Goal: Find specific page/section: Find specific page/section

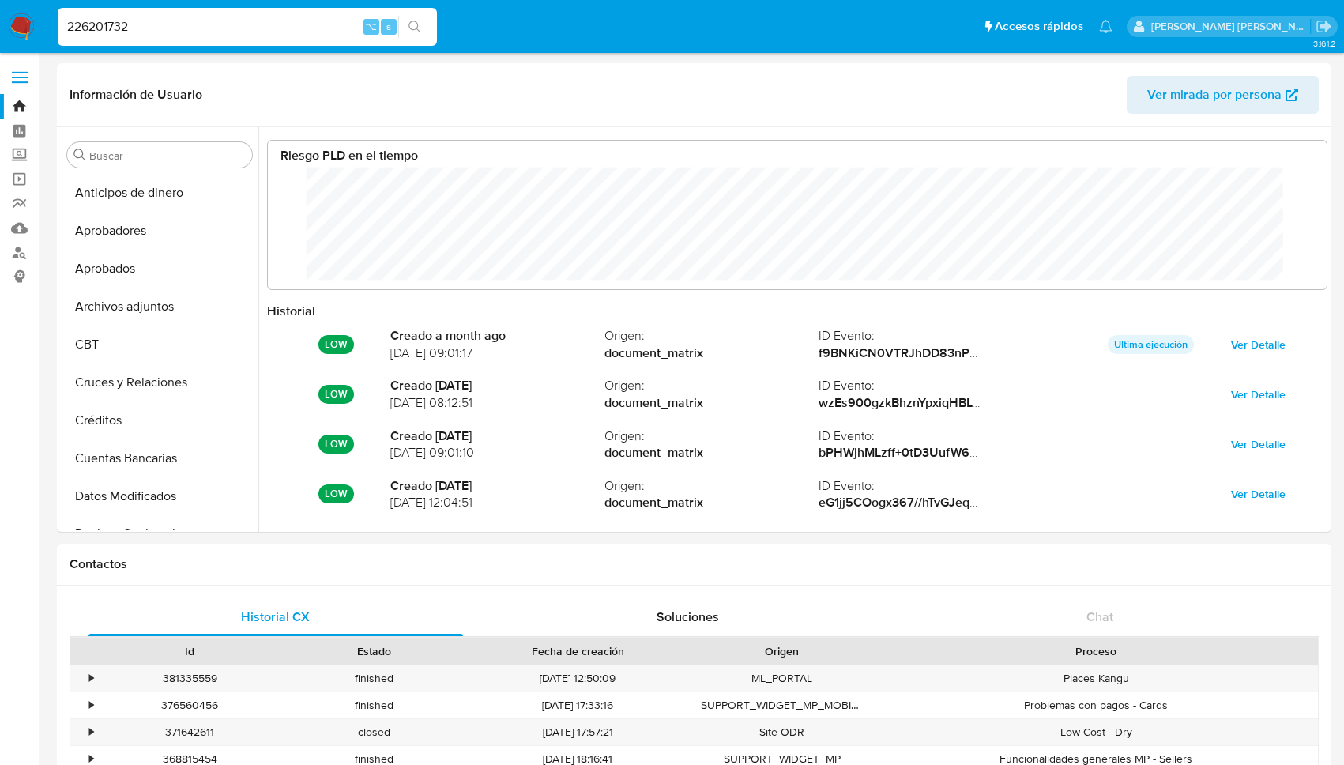
select select "10"
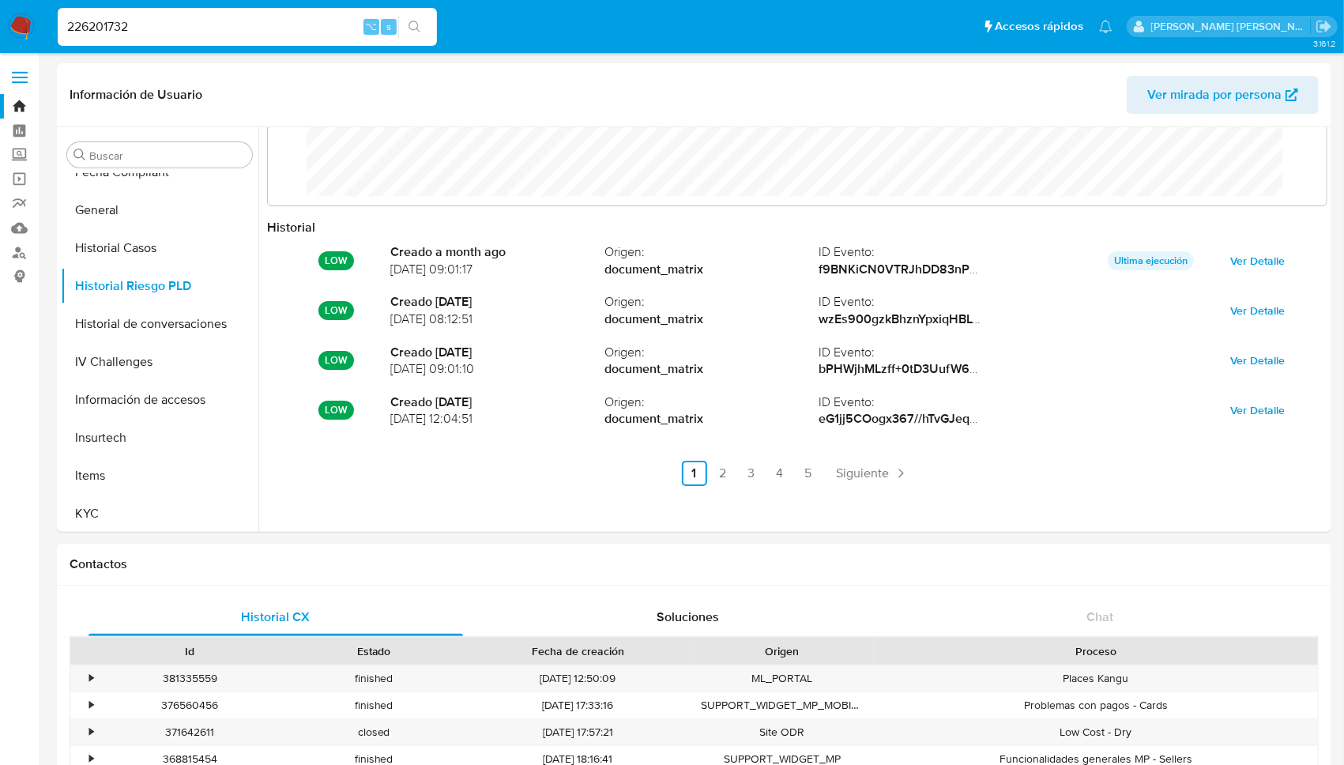
drag, startPoint x: 144, startPoint y: 24, endPoint x: -9, endPoint y: 24, distance: 152.5
paste input "150491977"
type input "1504919772"
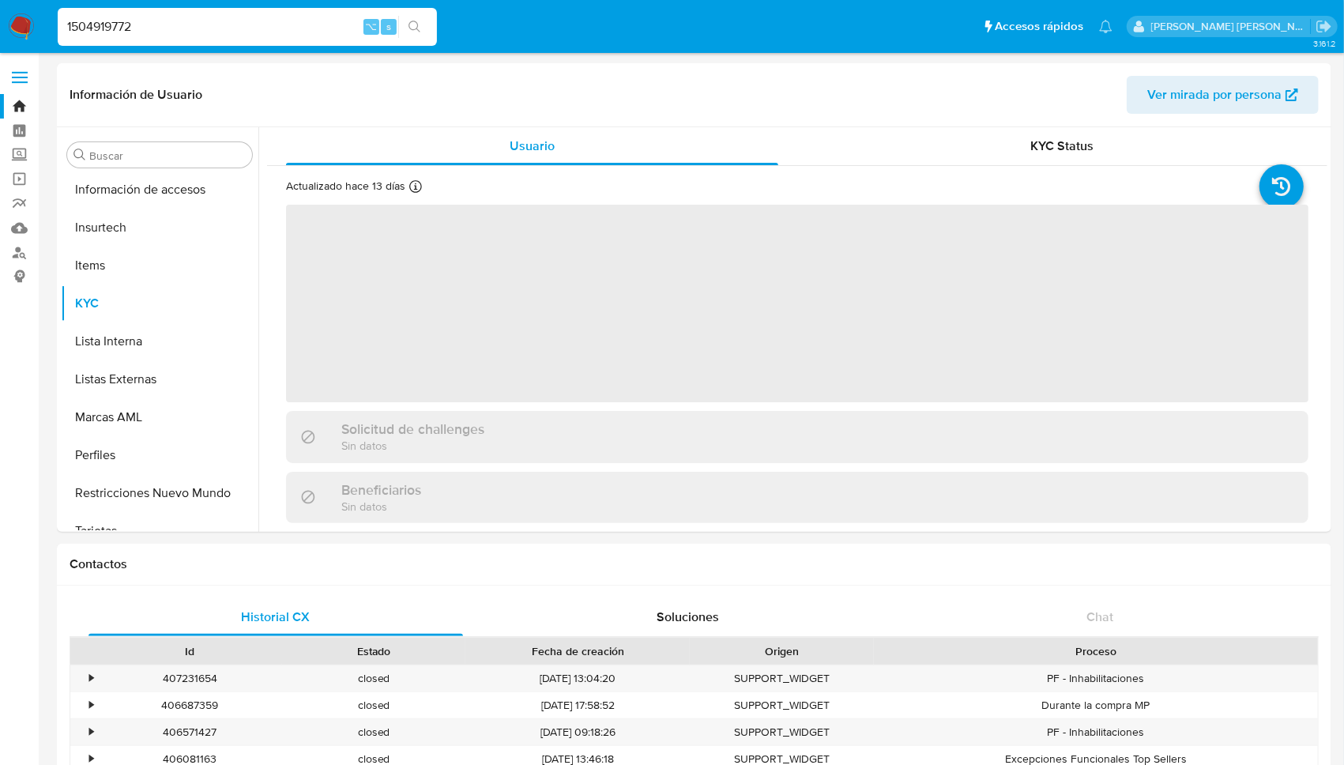
scroll to position [744, 0]
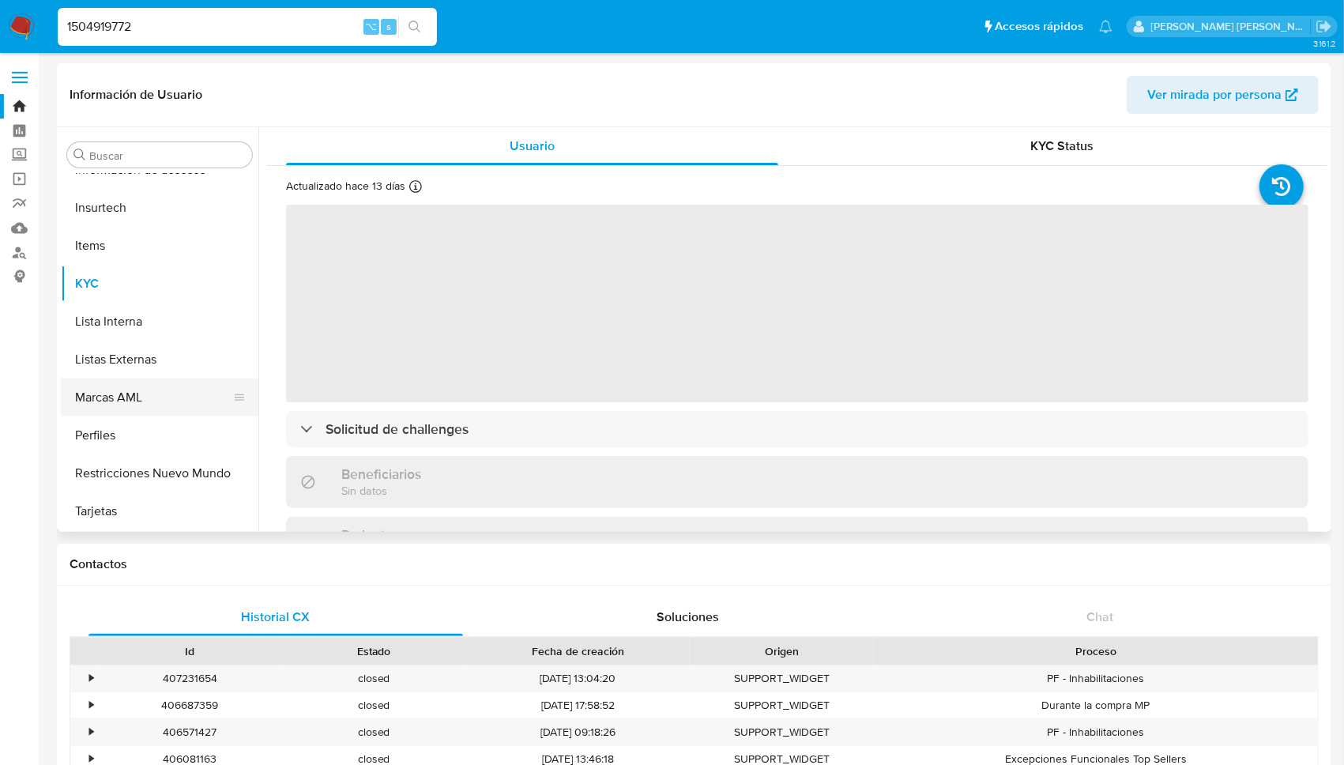
select select "10"
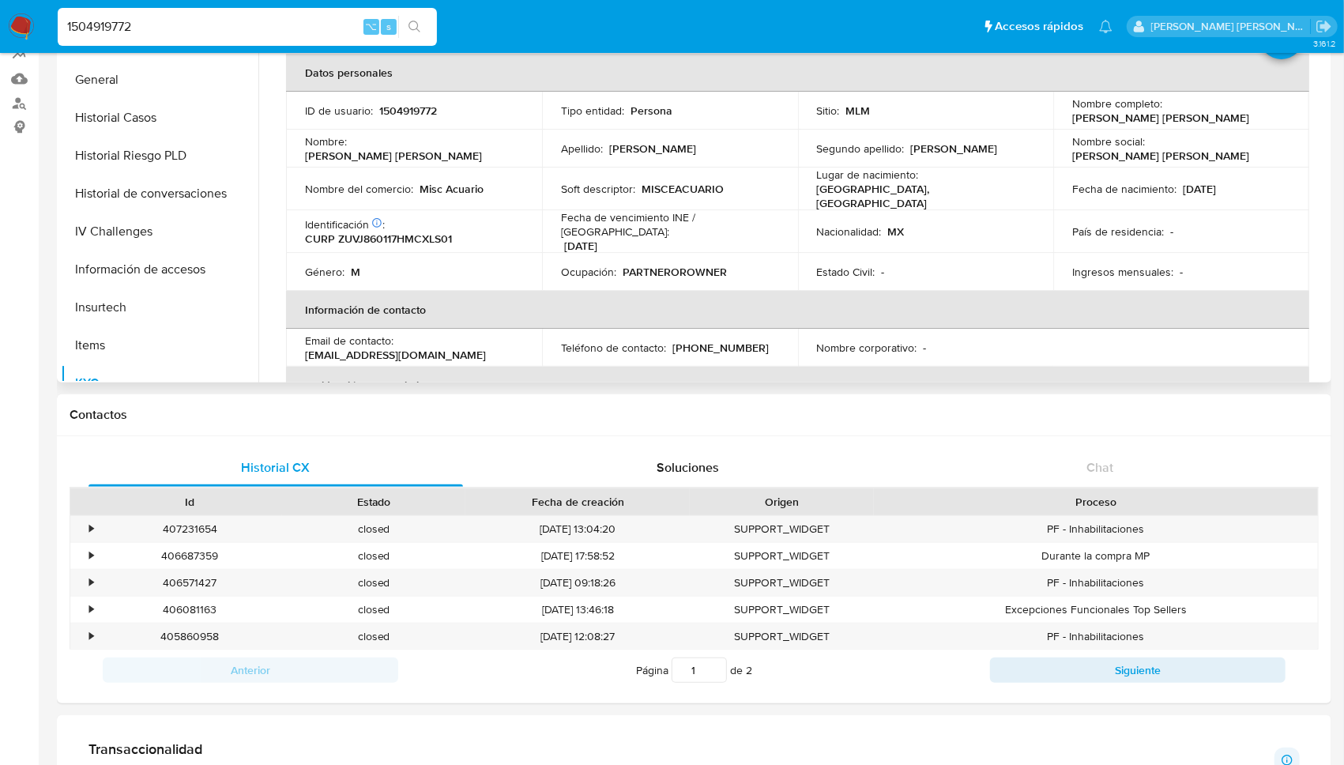
scroll to position [415, 0]
click at [134, 164] on button "General" at bounding box center [153, 160] width 185 height 38
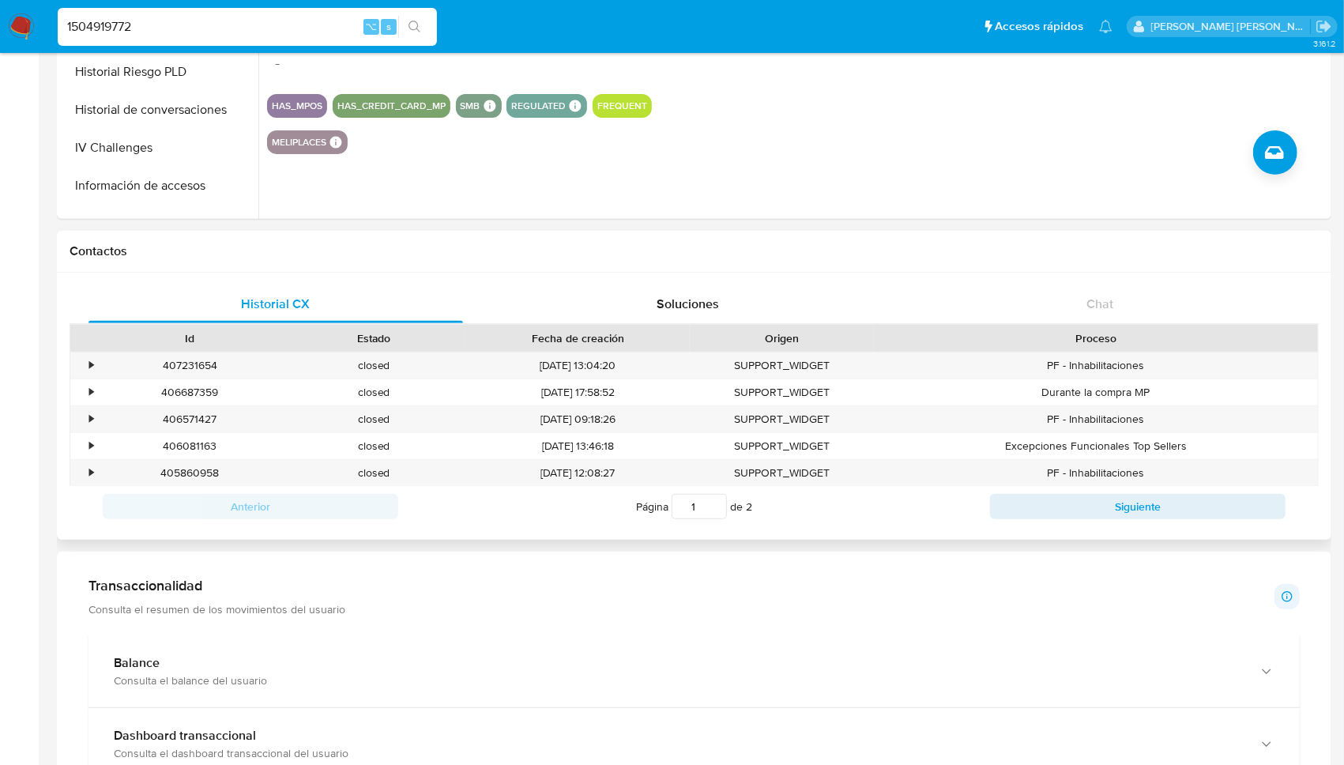
scroll to position [314, 0]
click at [89, 361] on div "•" at bounding box center [91, 364] width 4 height 15
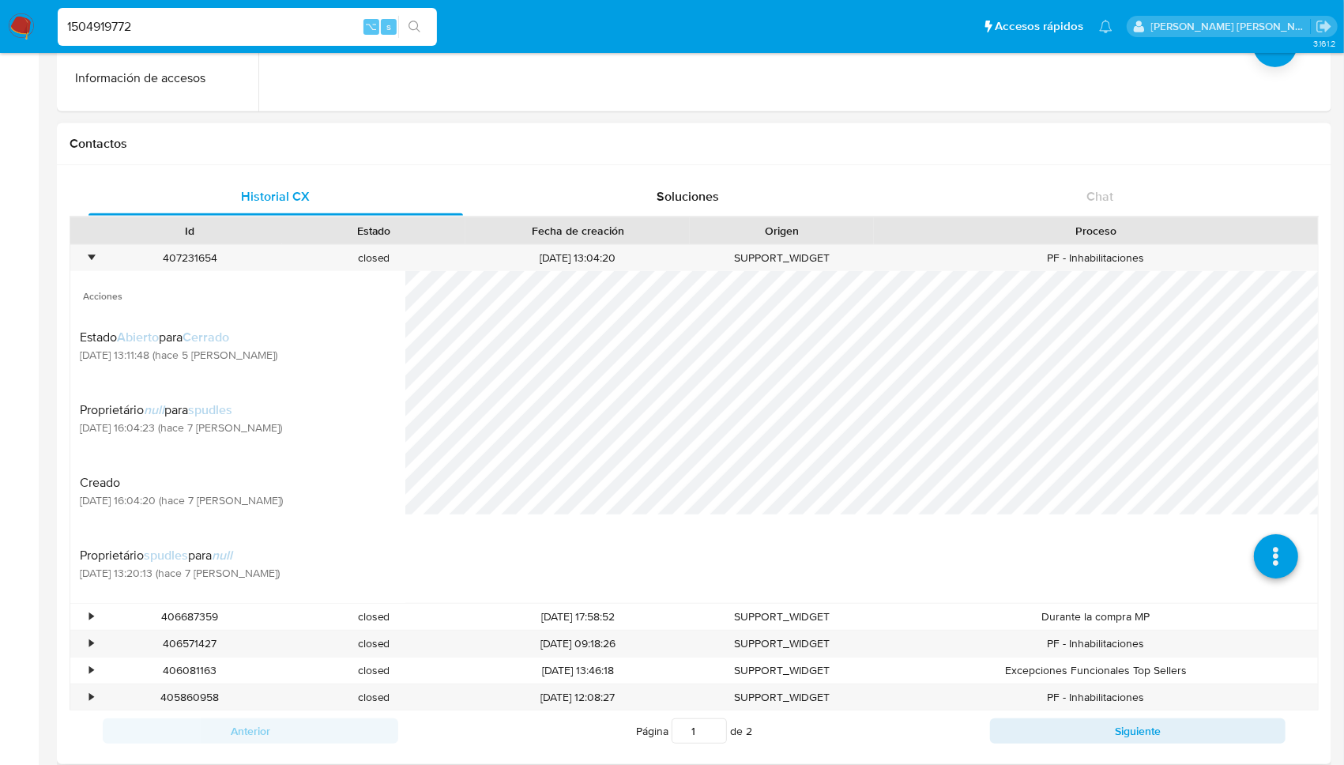
scroll to position [416, 0]
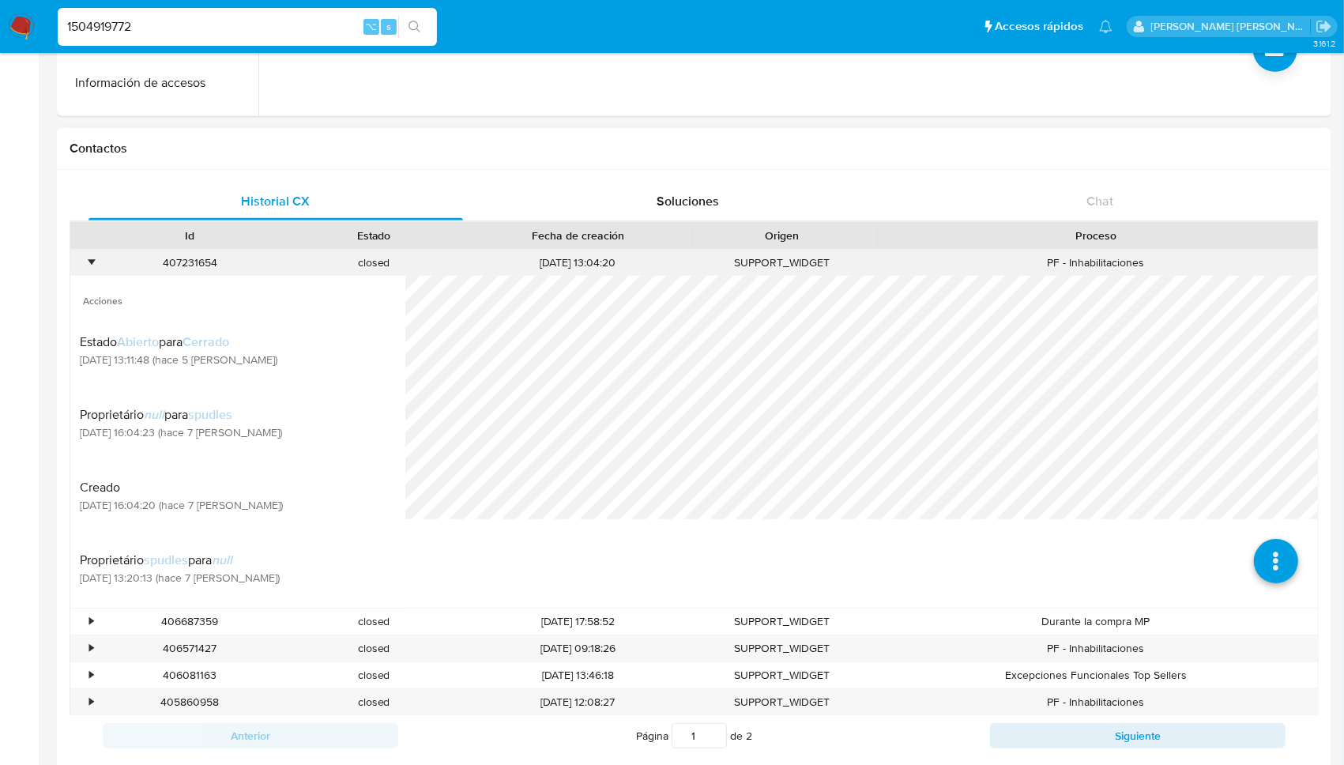
click at [89, 259] on div "•" at bounding box center [91, 262] width 4 height 15
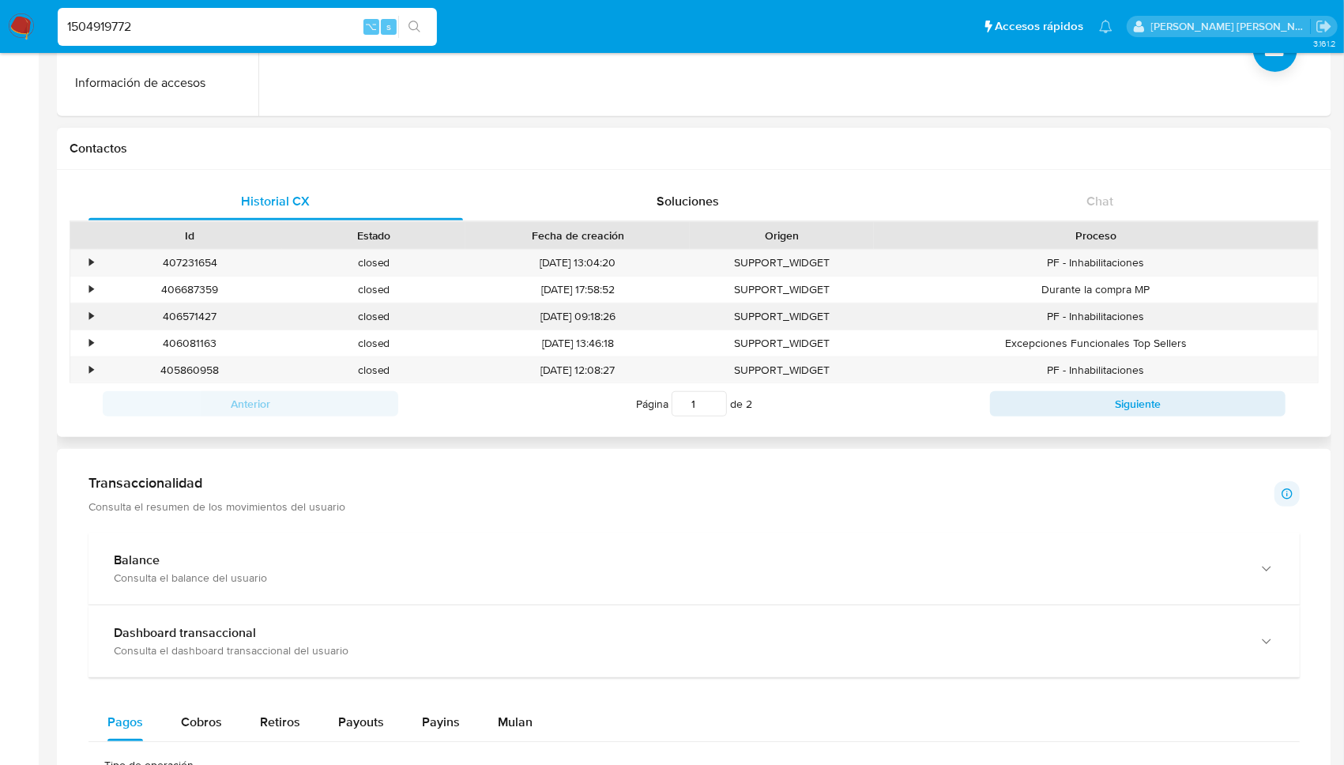
click at [96, 317] on div "•" at bounding box center [84, 316] width 28 height 26
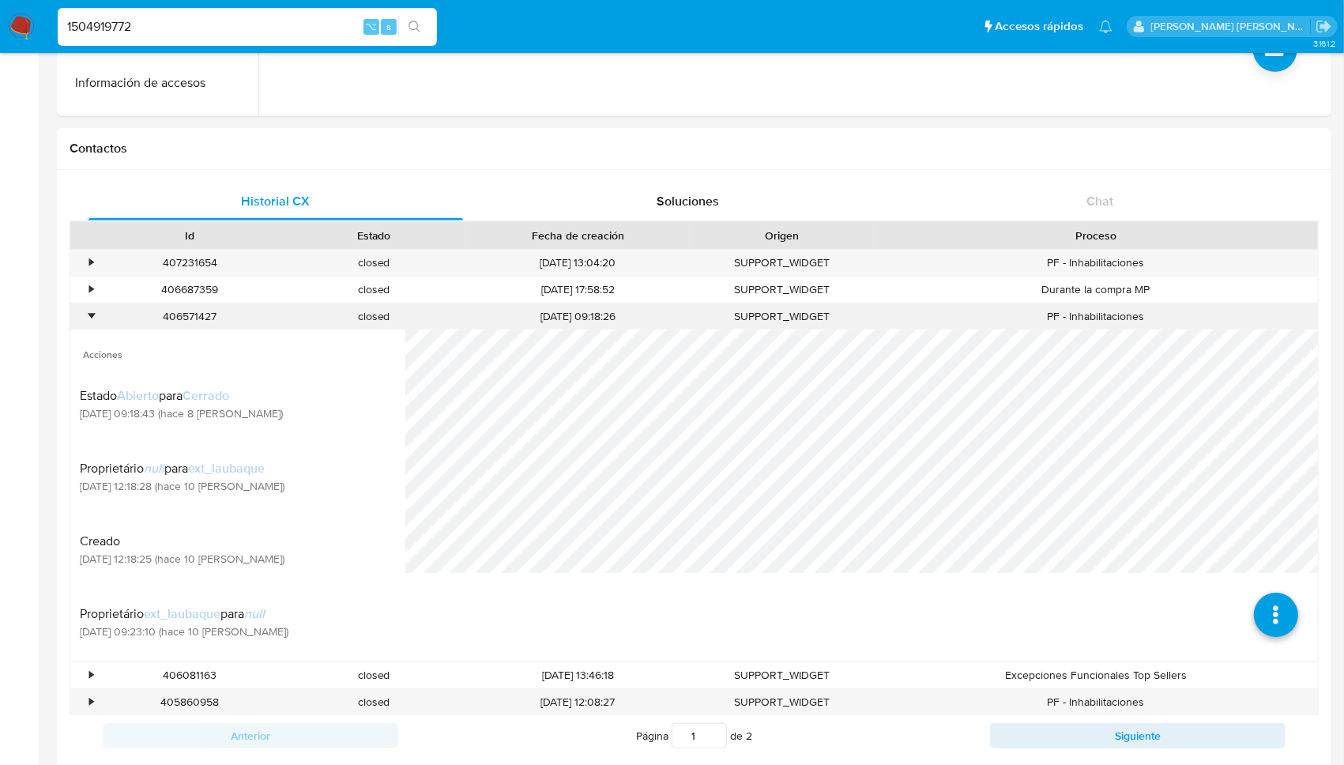
click at [92, 315] on div "•" at bounding box center [91, 316] width 4 height 15
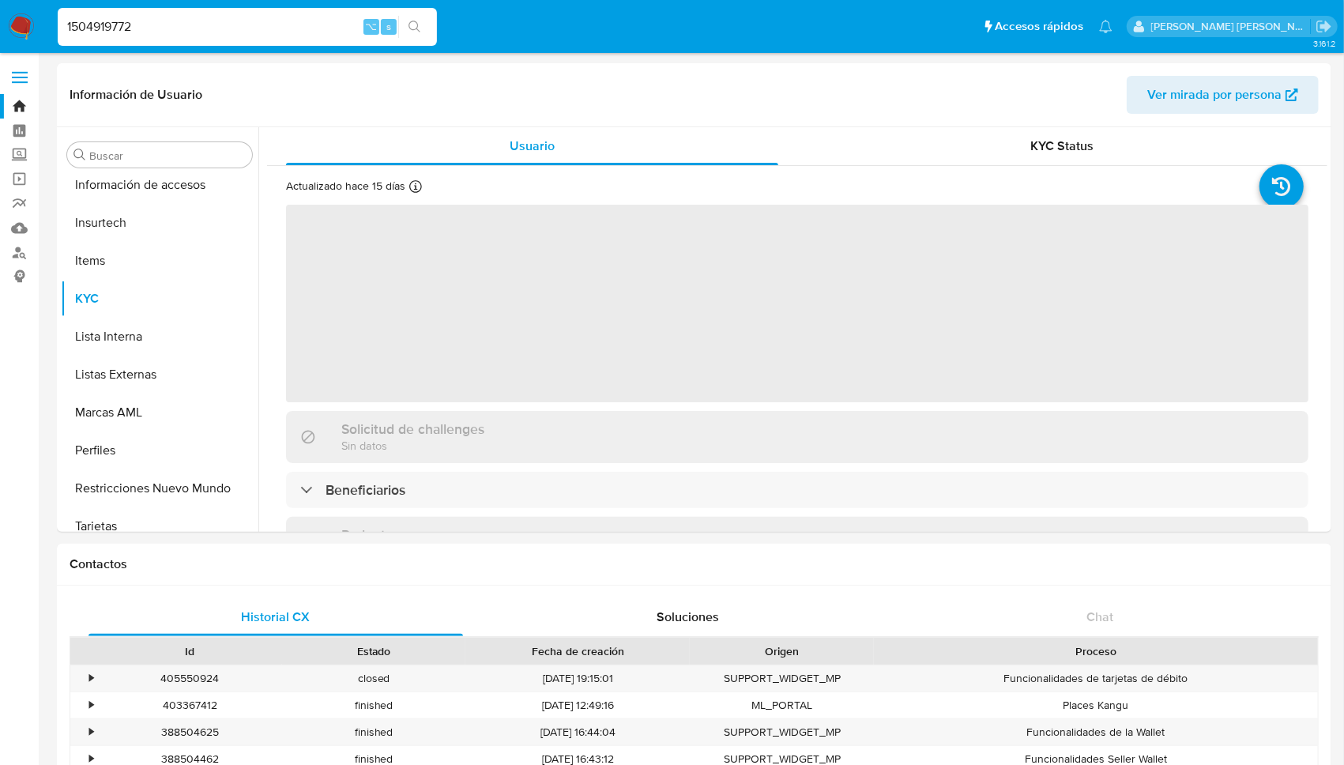
scroll to position [744, 0]
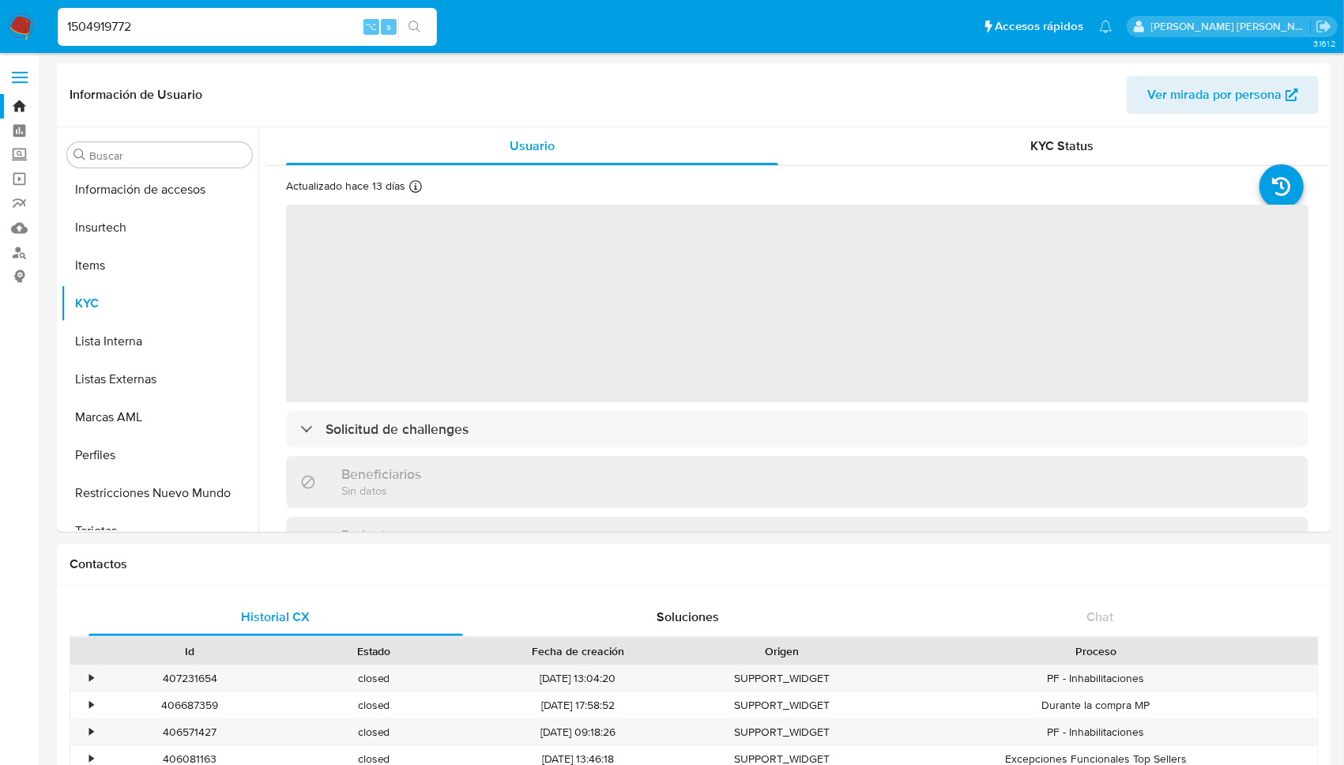
scroll to position [744, 0]
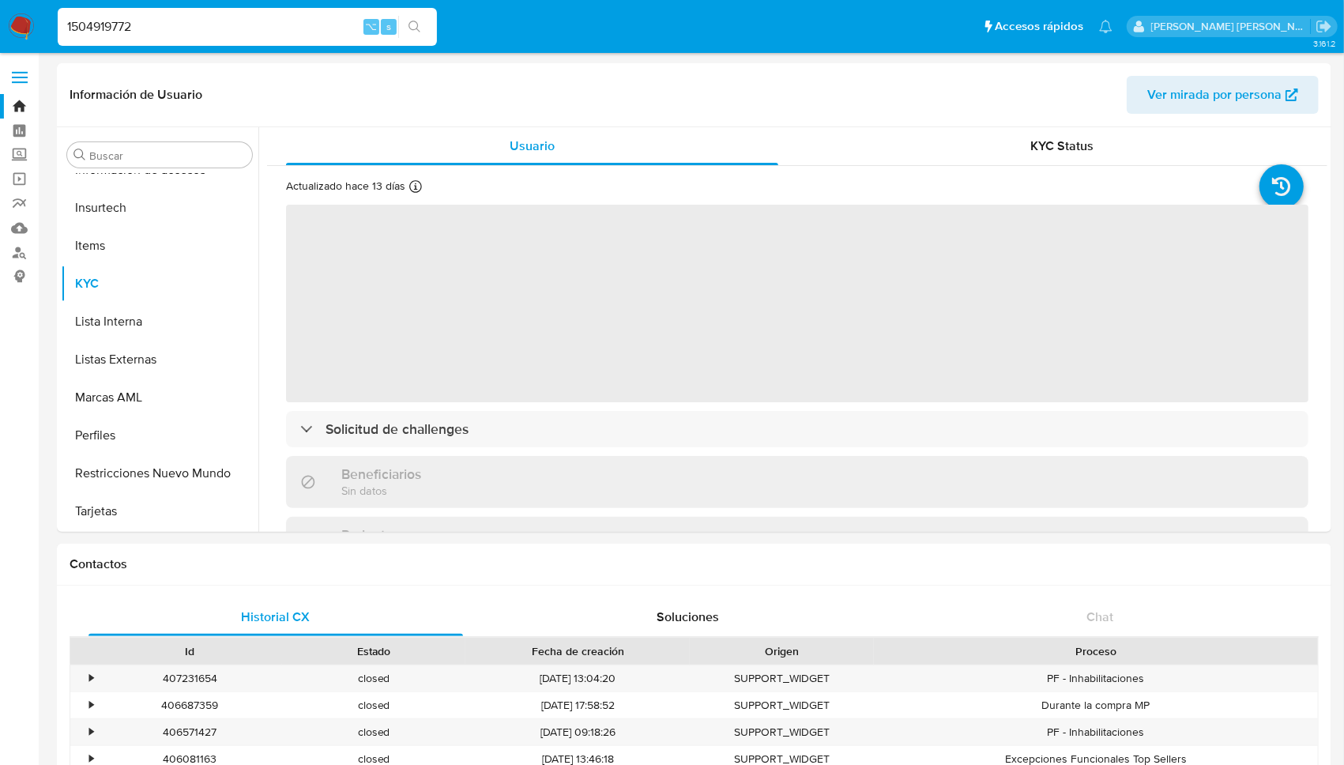
select select "10"
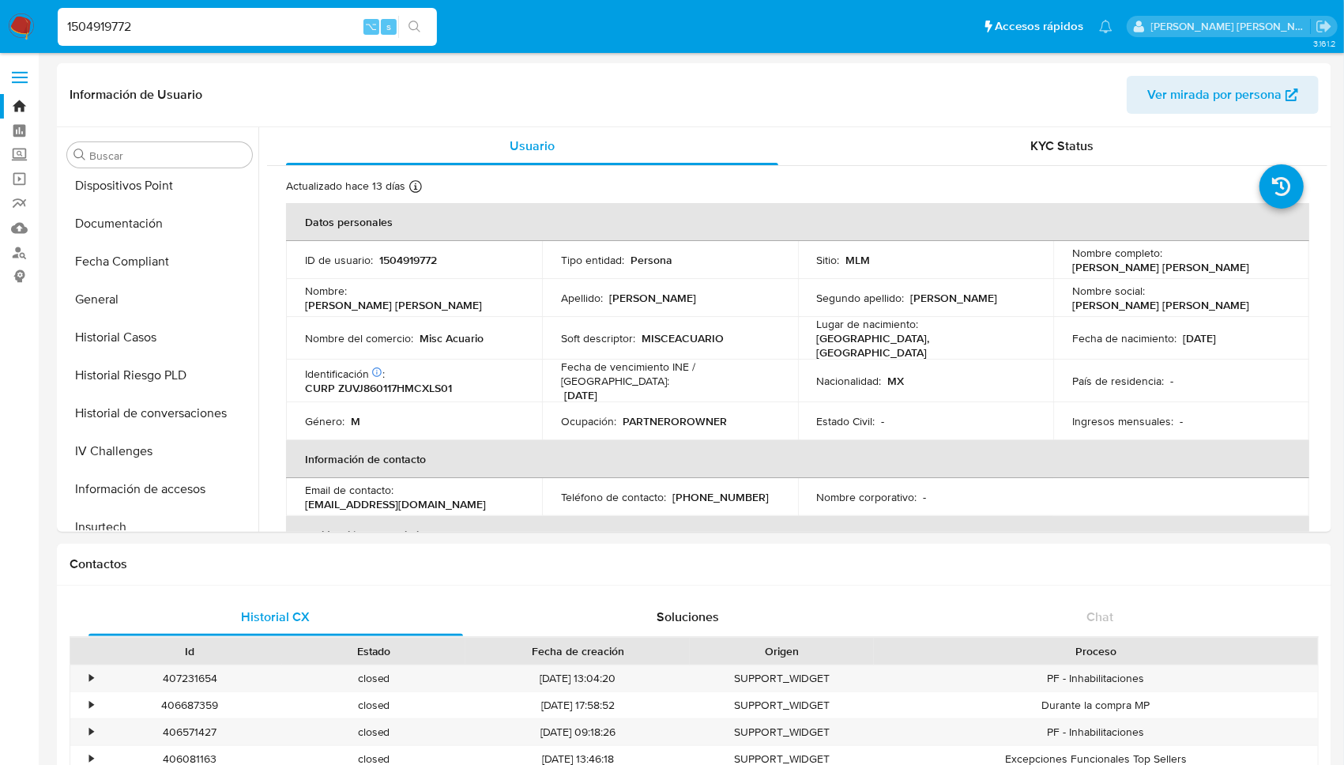
scroll to position [389, 0]
click at [162, 335] on button "General" at bounding box center [153, 335] width 185 height 38
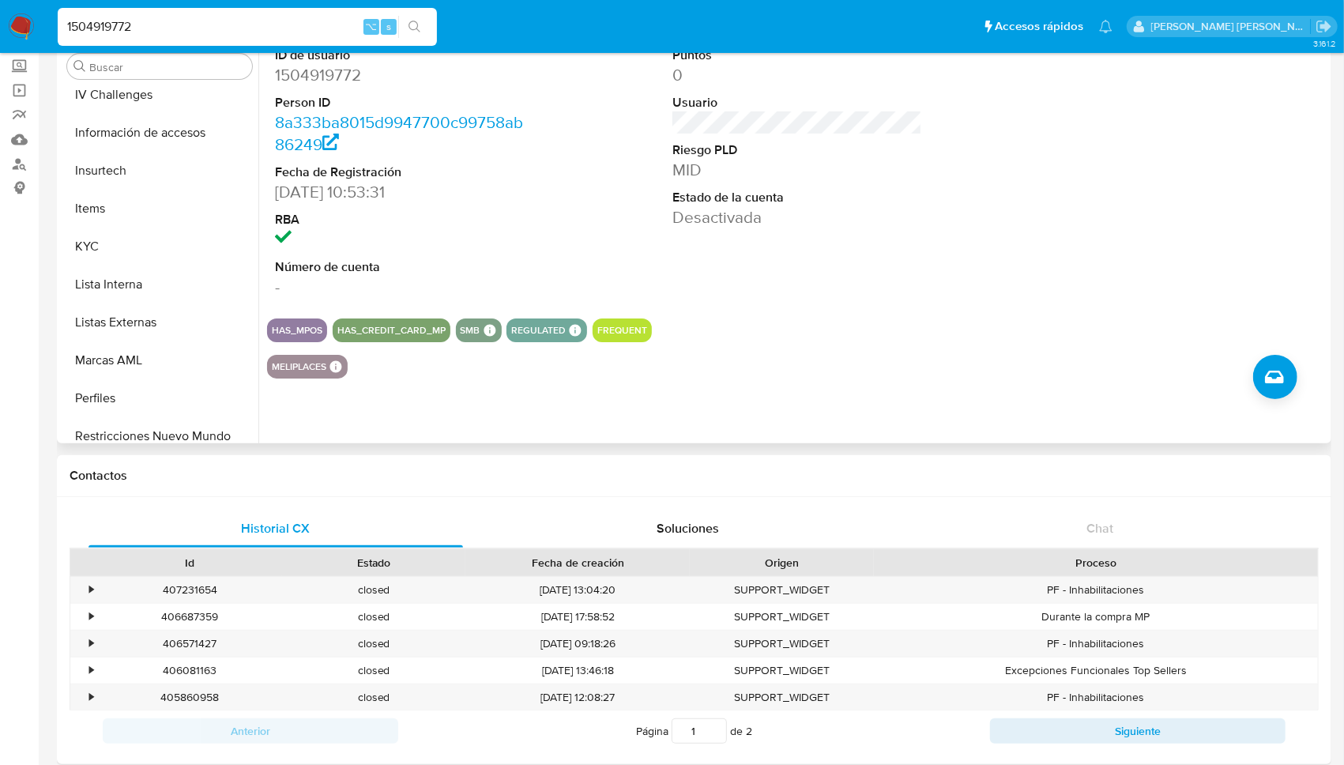
scroll to position [702, 0]
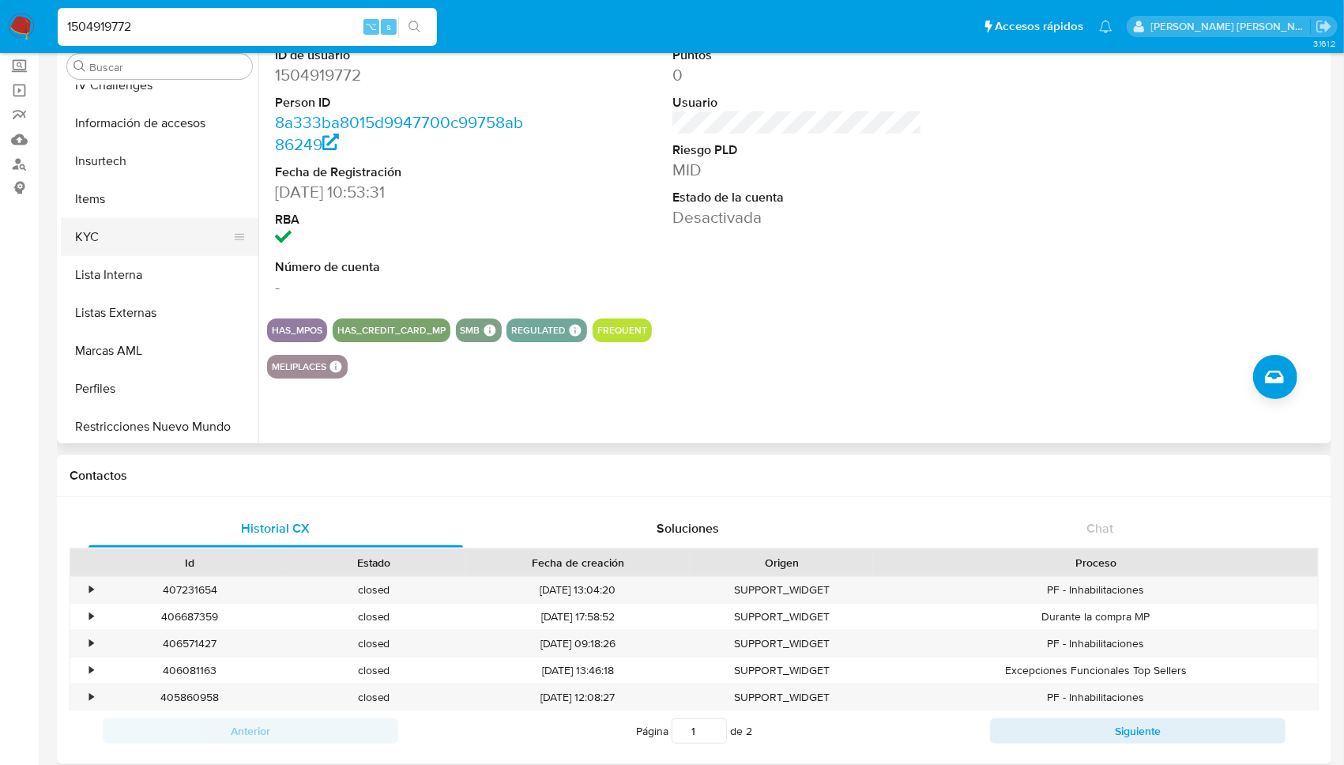
click at [135, 235] on button "KYC" at bounding box center [153, 237] width 185 height 38
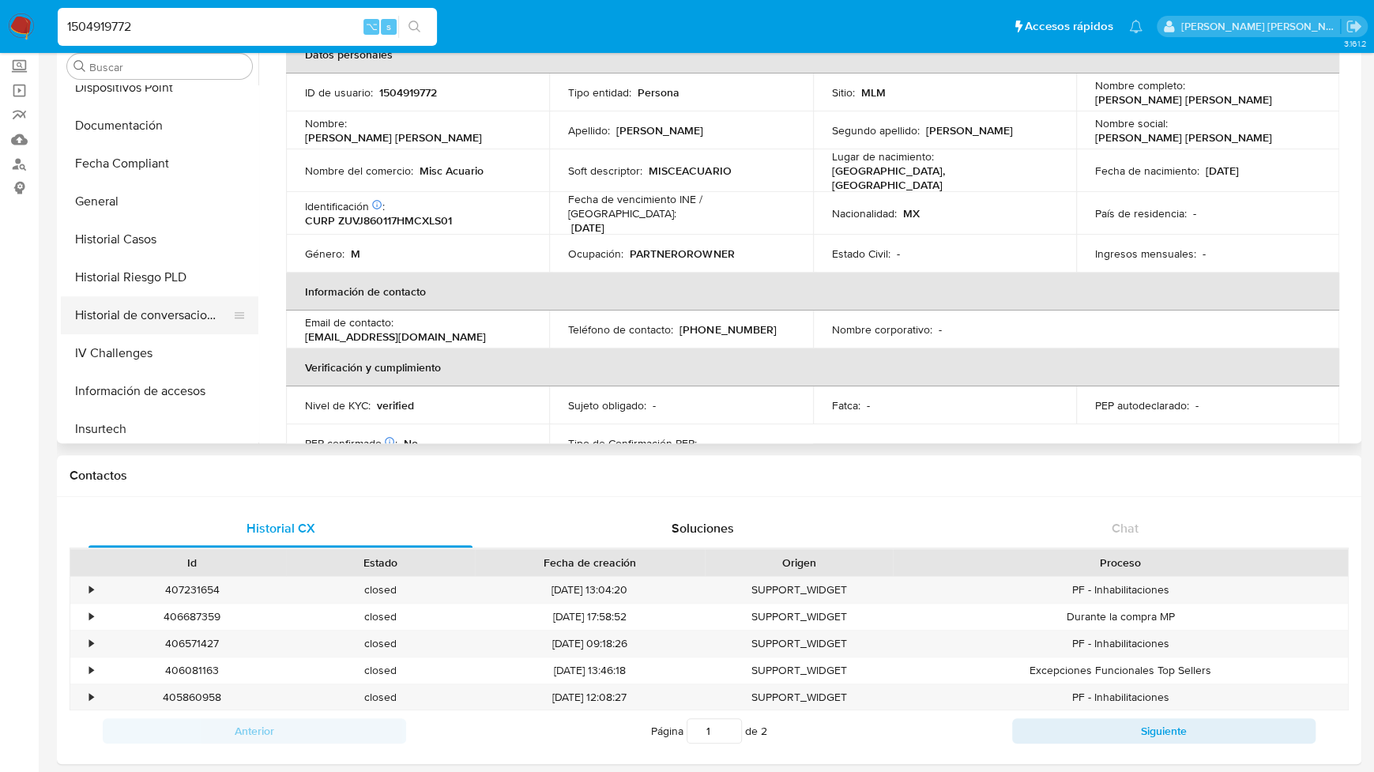
scroll to position [418, 0]
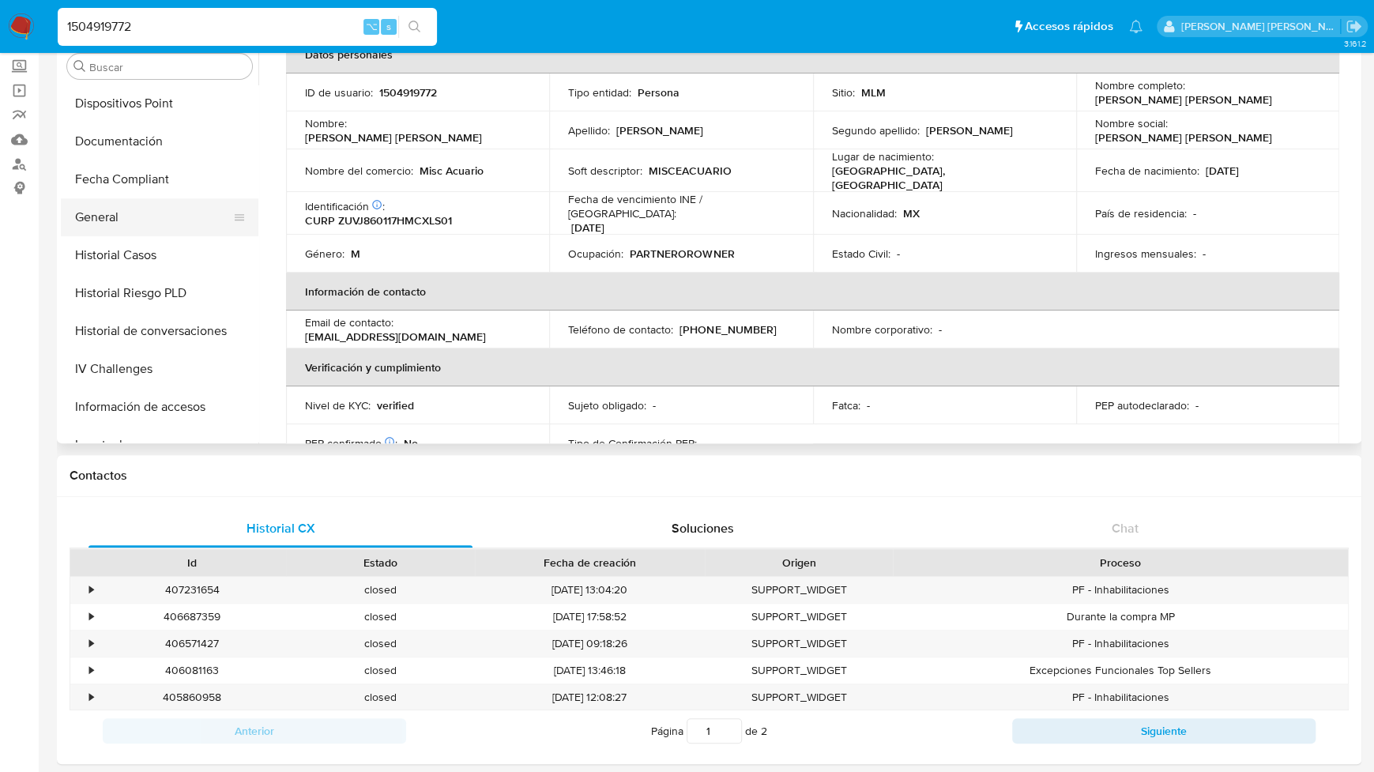
click at [130, 209] on button "General" at bounding box center [153, 217] width 185 height 38
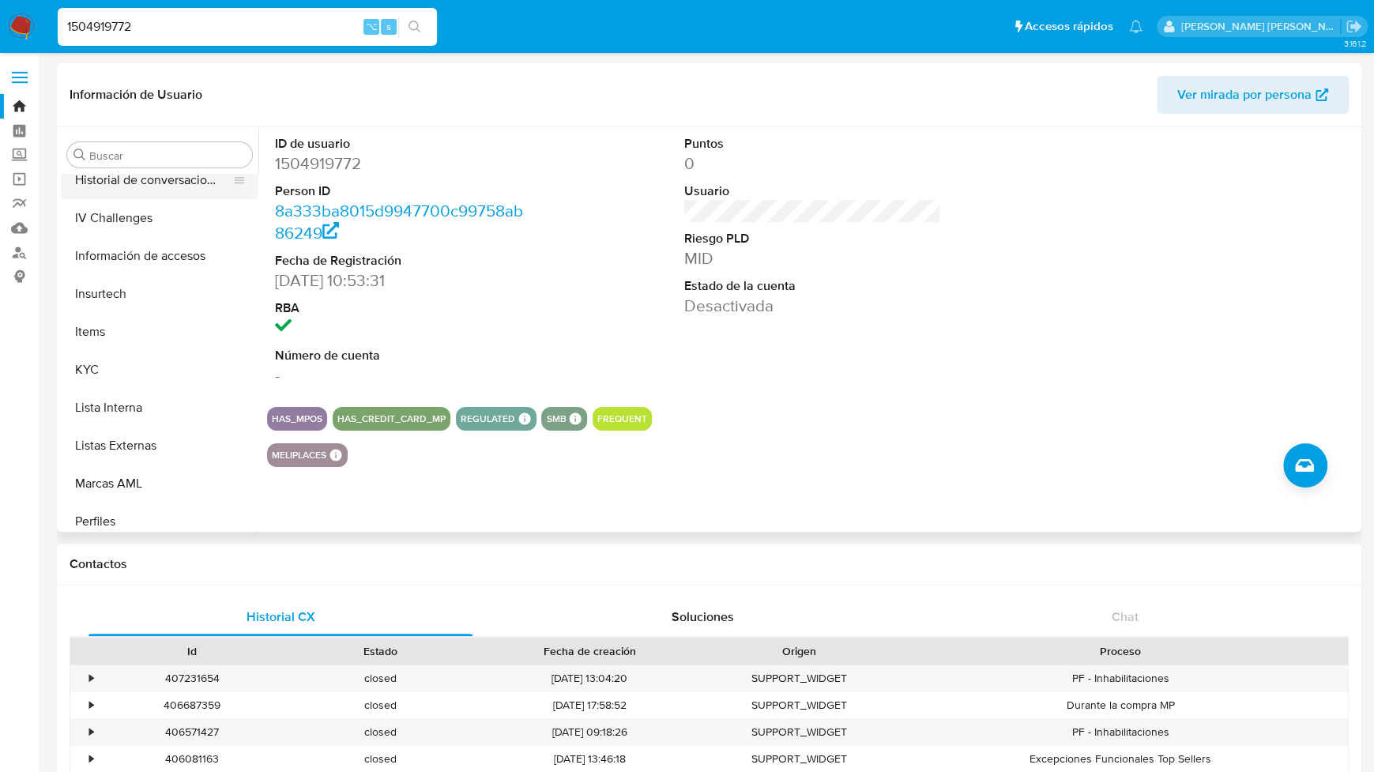
scroll to position [744, 0]
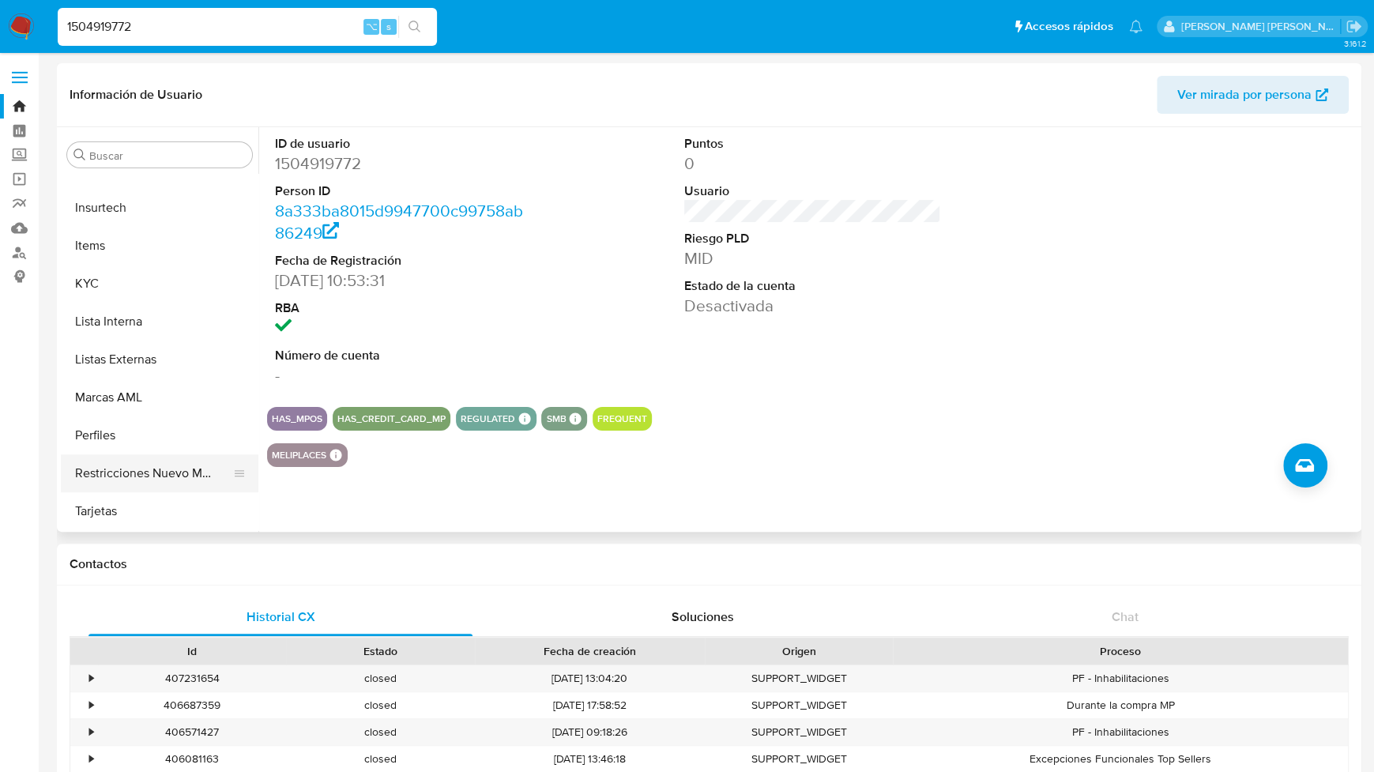
click at [139, 464] on button "Restricciones Nuevo Mundo" at bounding box center [153, 473] width 185 height 38
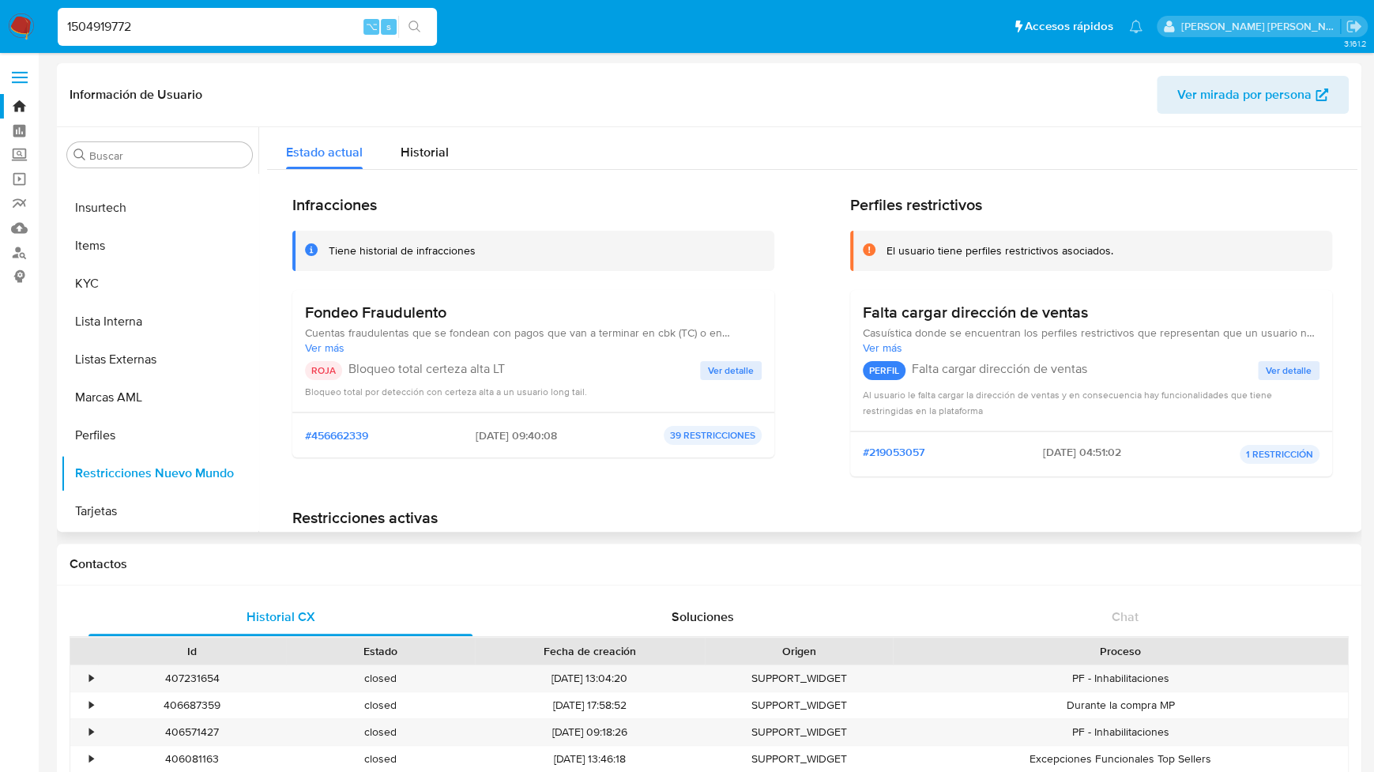
click at [736, 368] on span "Ver detalle" at bounding box center [731, 371] width 46 height 16
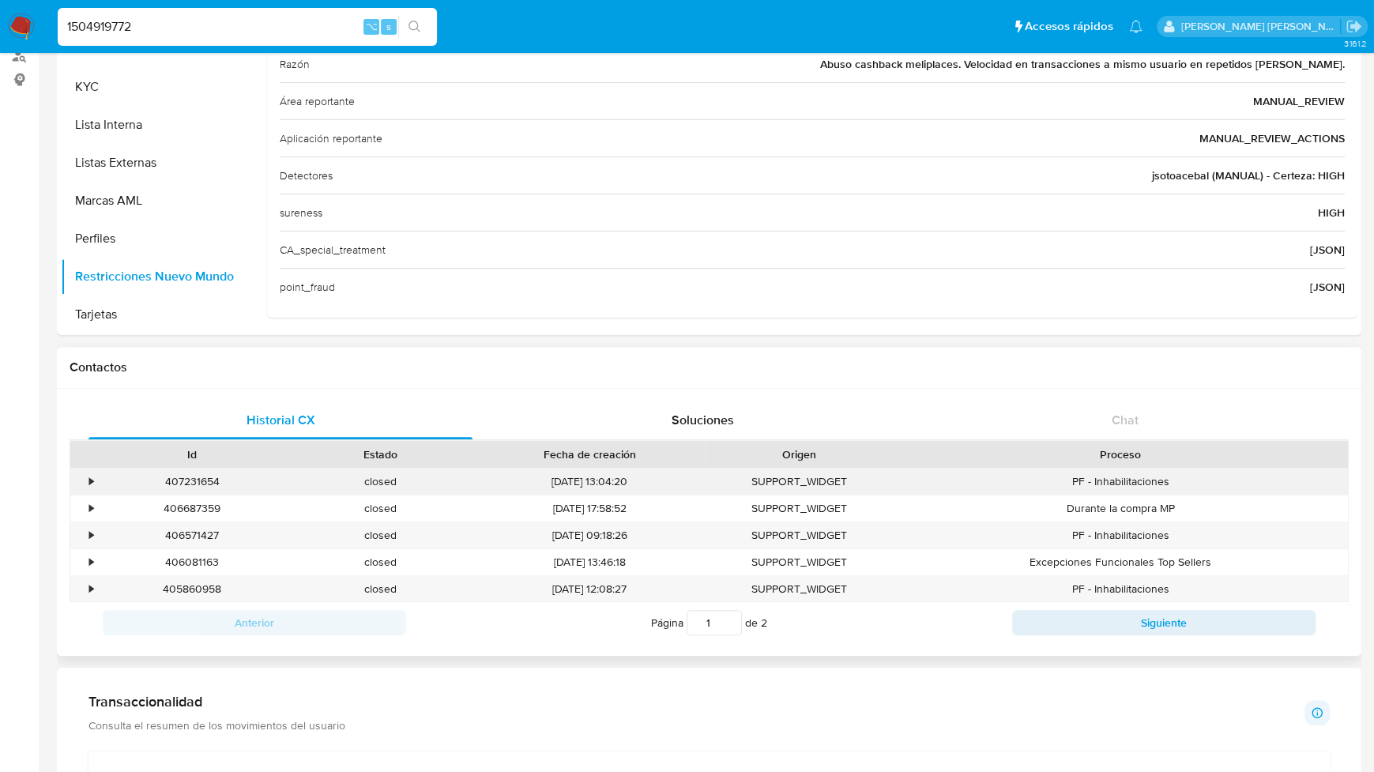
scroll to position [199, 0]
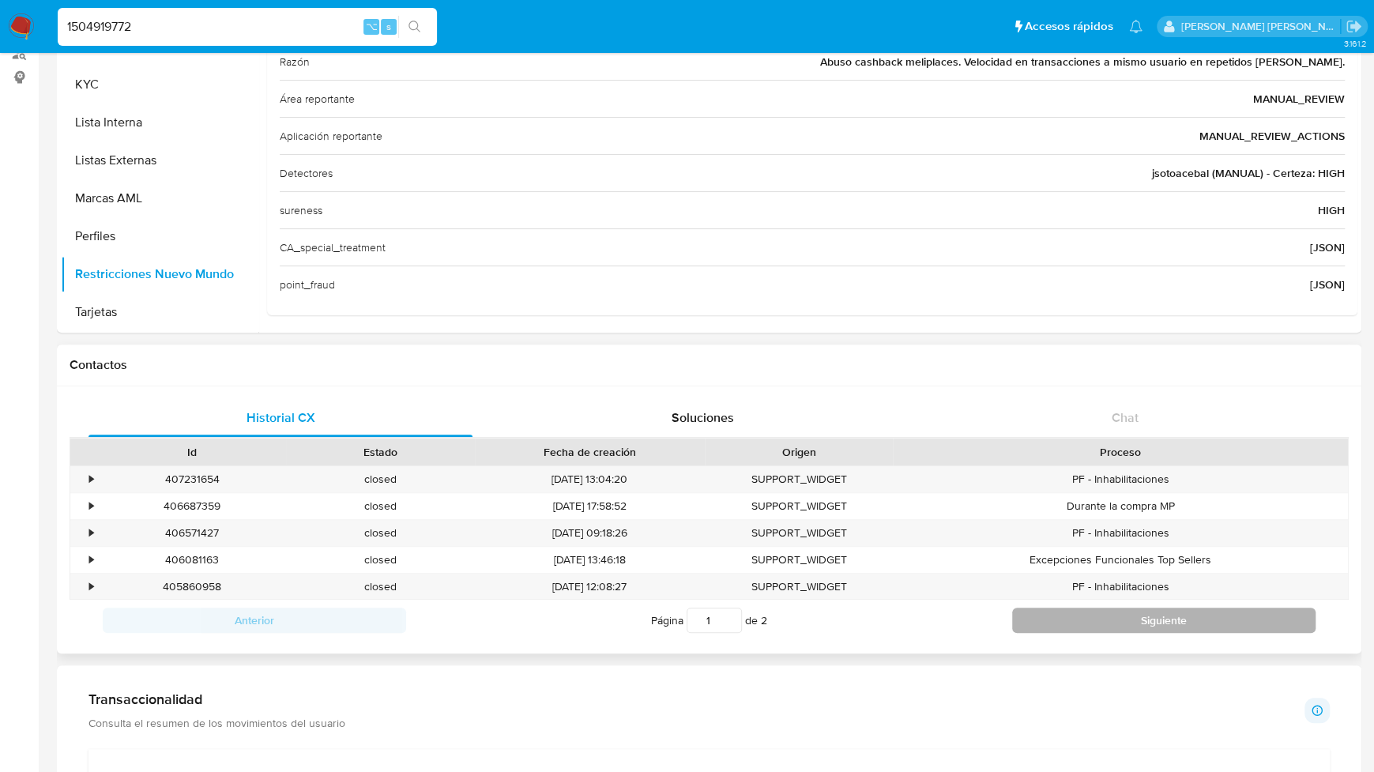
click at [1092, 625] on button "Siguiente" at bounding box center [1163, 620] width 303 height 25
type input "2"
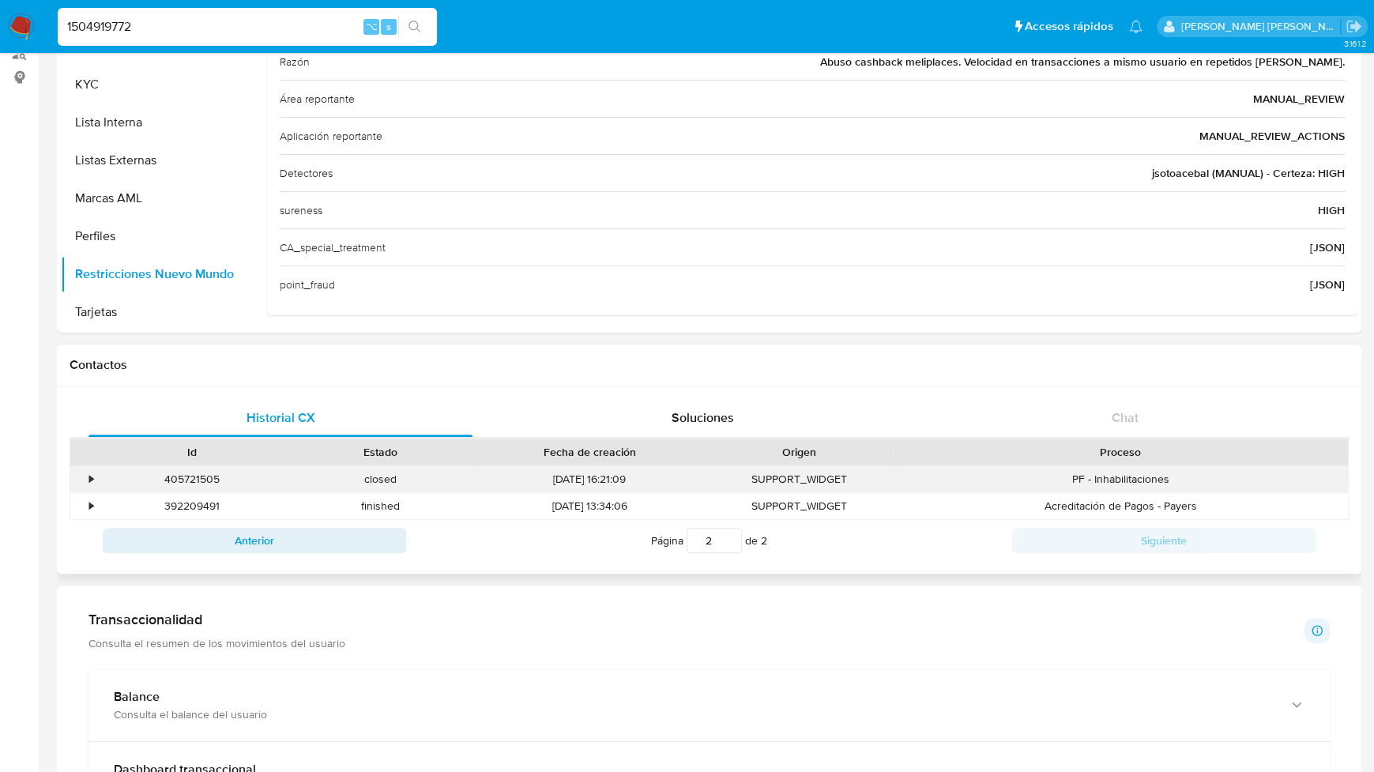
click at [90, 480] on div "•" at bounding box center [91, 479] width 4 height 15
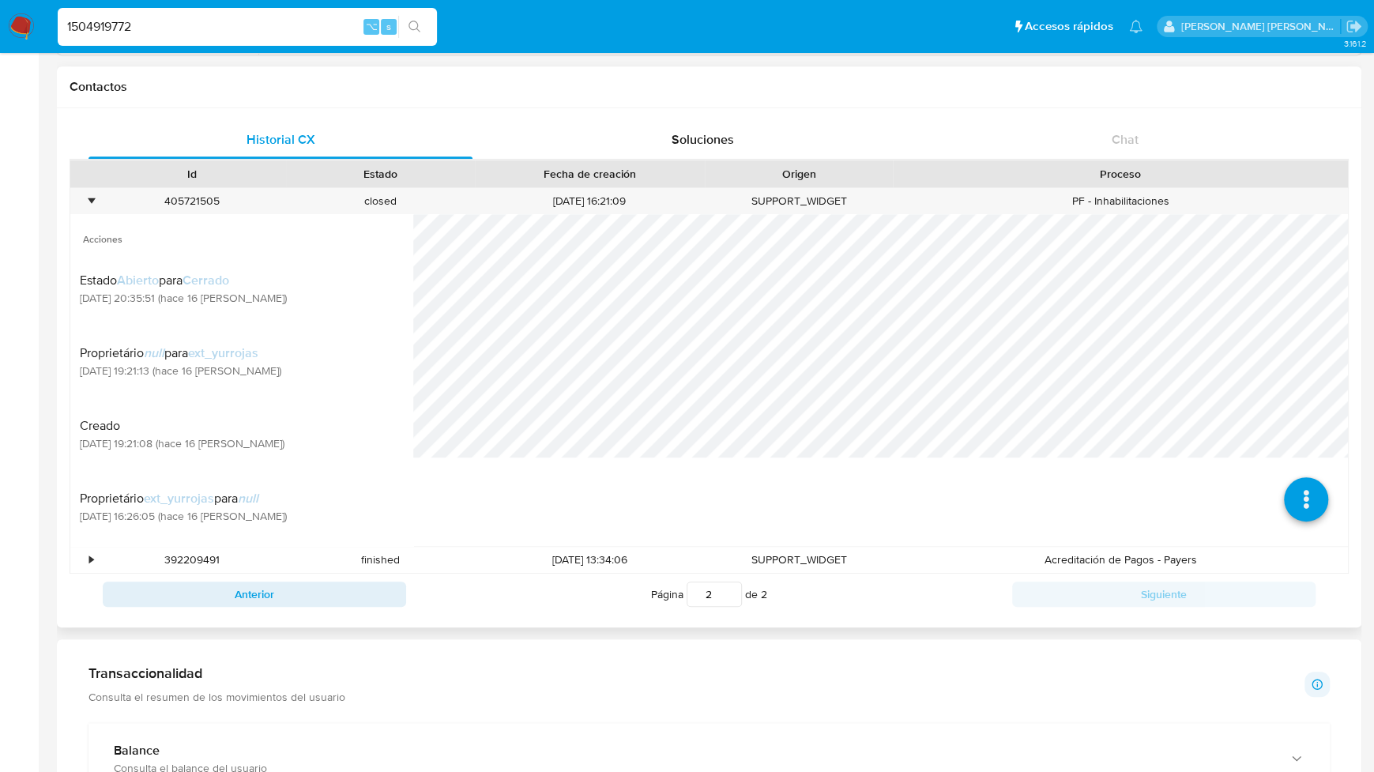
scroll to position [481, 0]
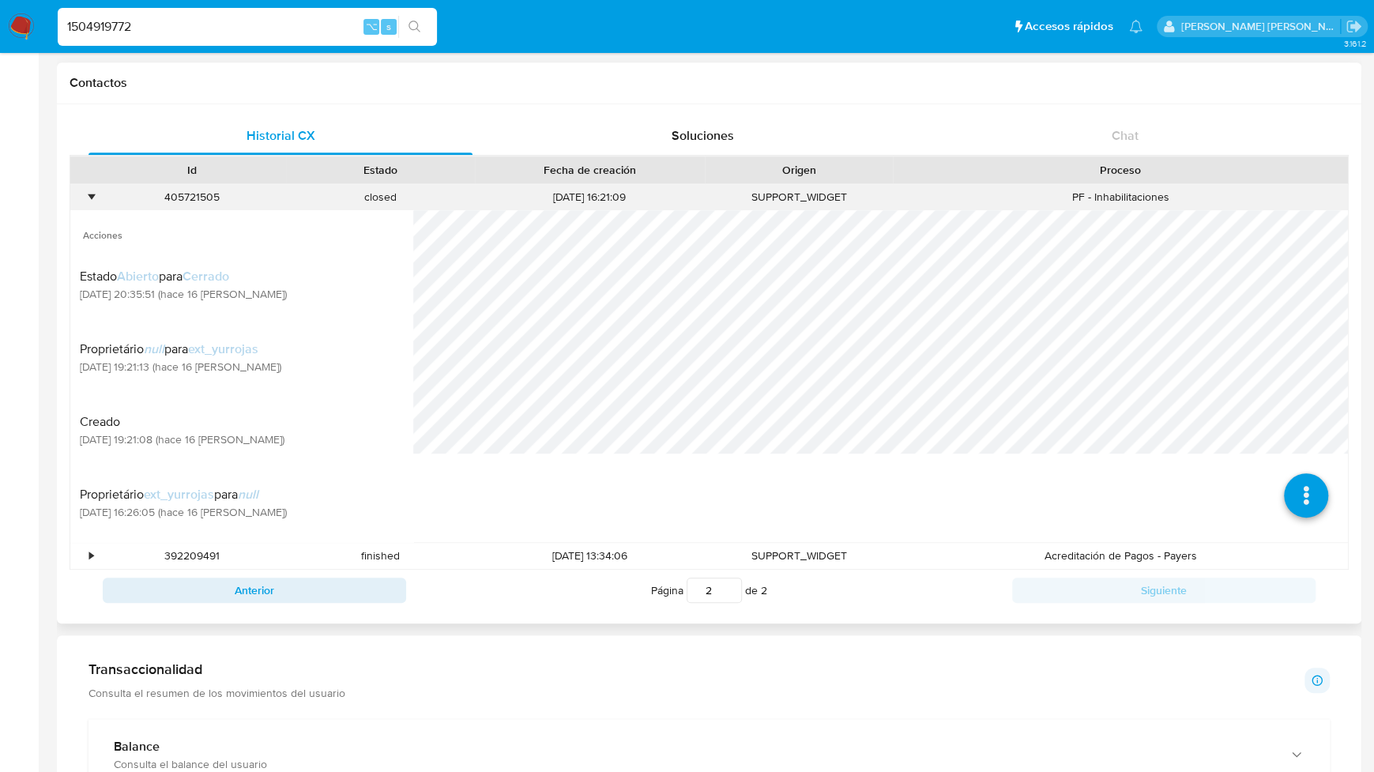
click at [89, 198] on div "•" at bounding box center [91, 197] width 4 height 15
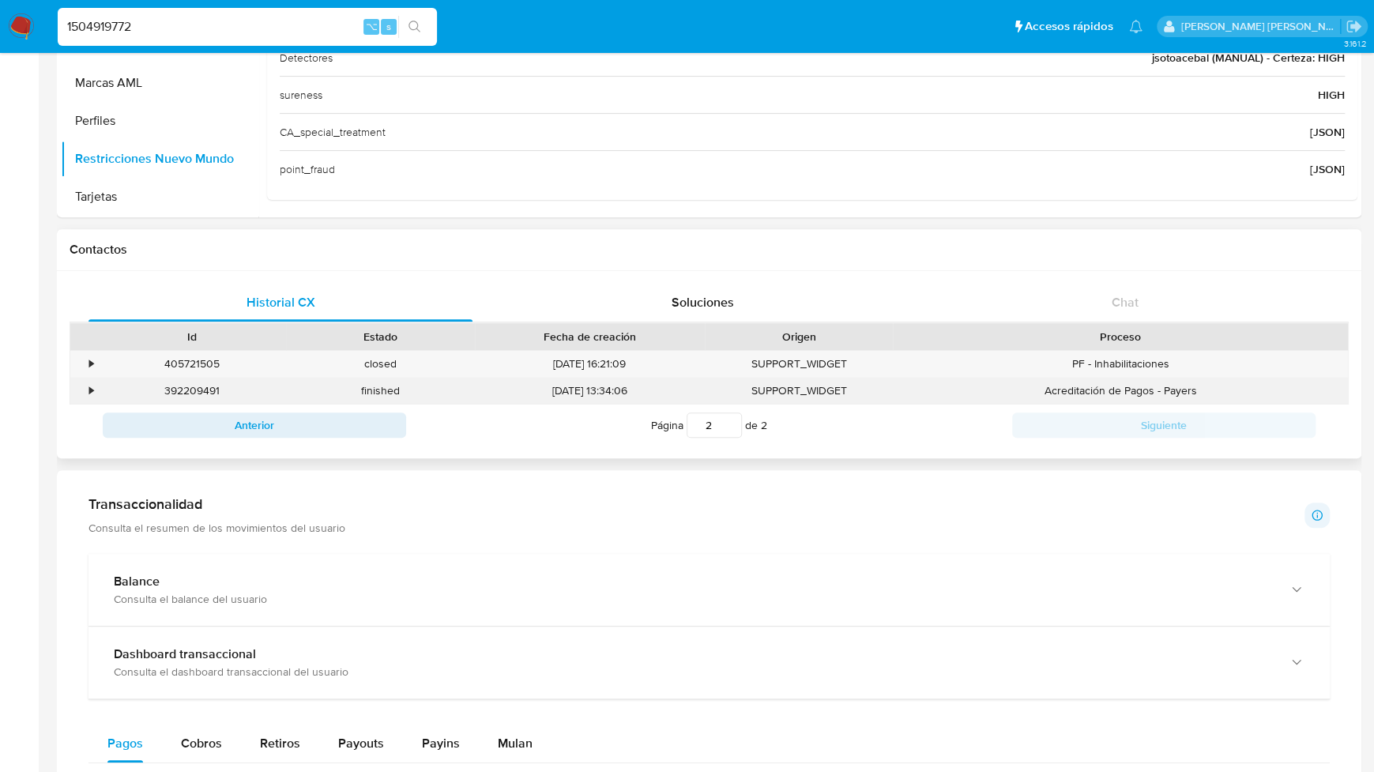
scroll to position [0, 0]
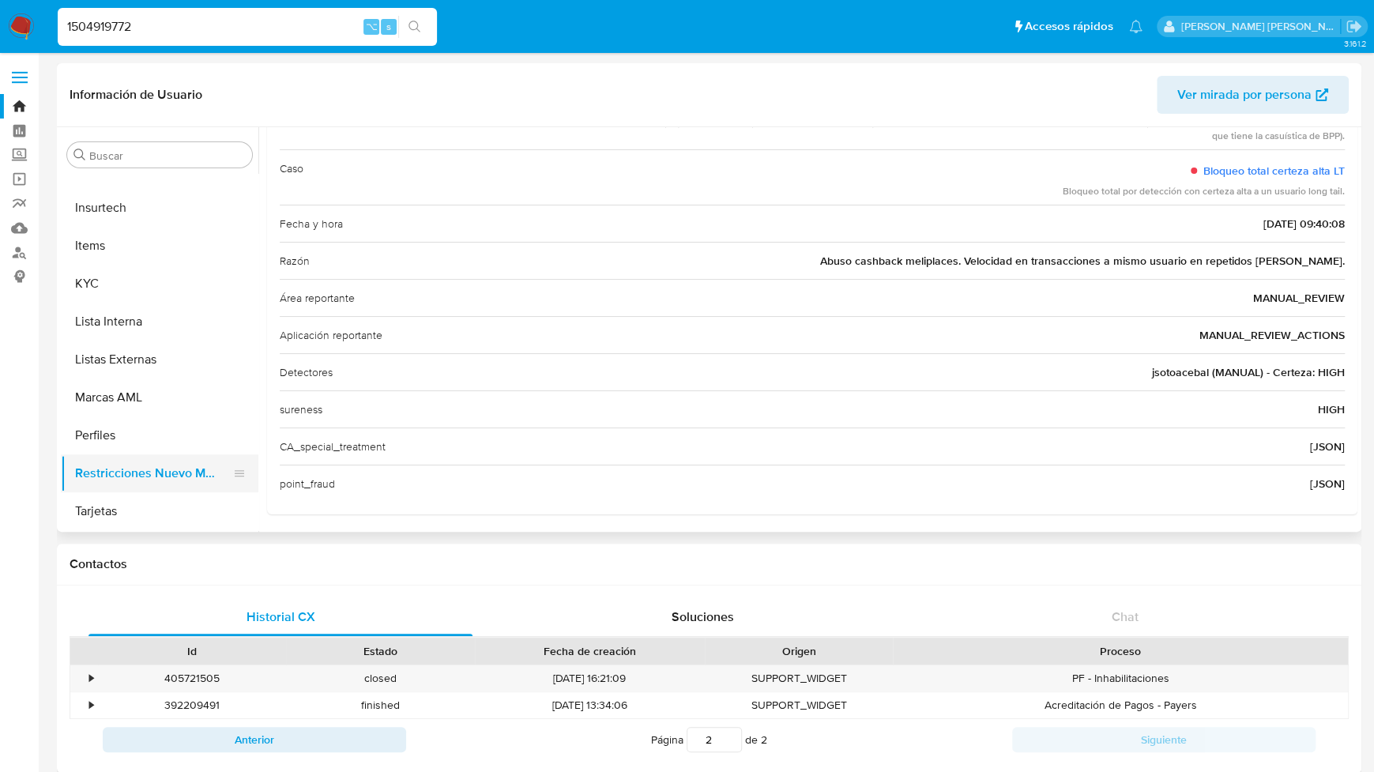
click at [176, 474] on button "Restricciones Nuevo Mundo" at bounding box center [153, 473] width 185 height 38
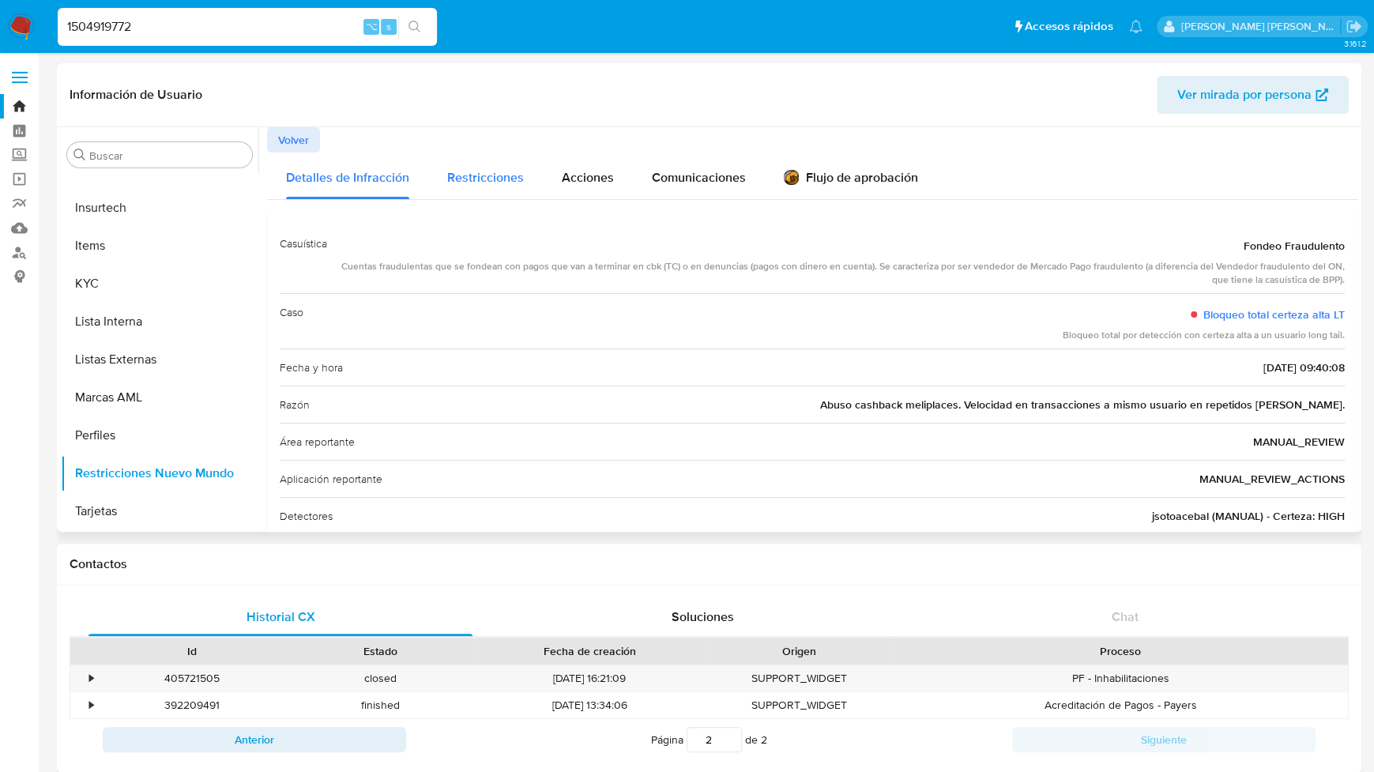
click at [507, 171] on span "Restricciones" at bounding box center [485, 177] width 77 height 18
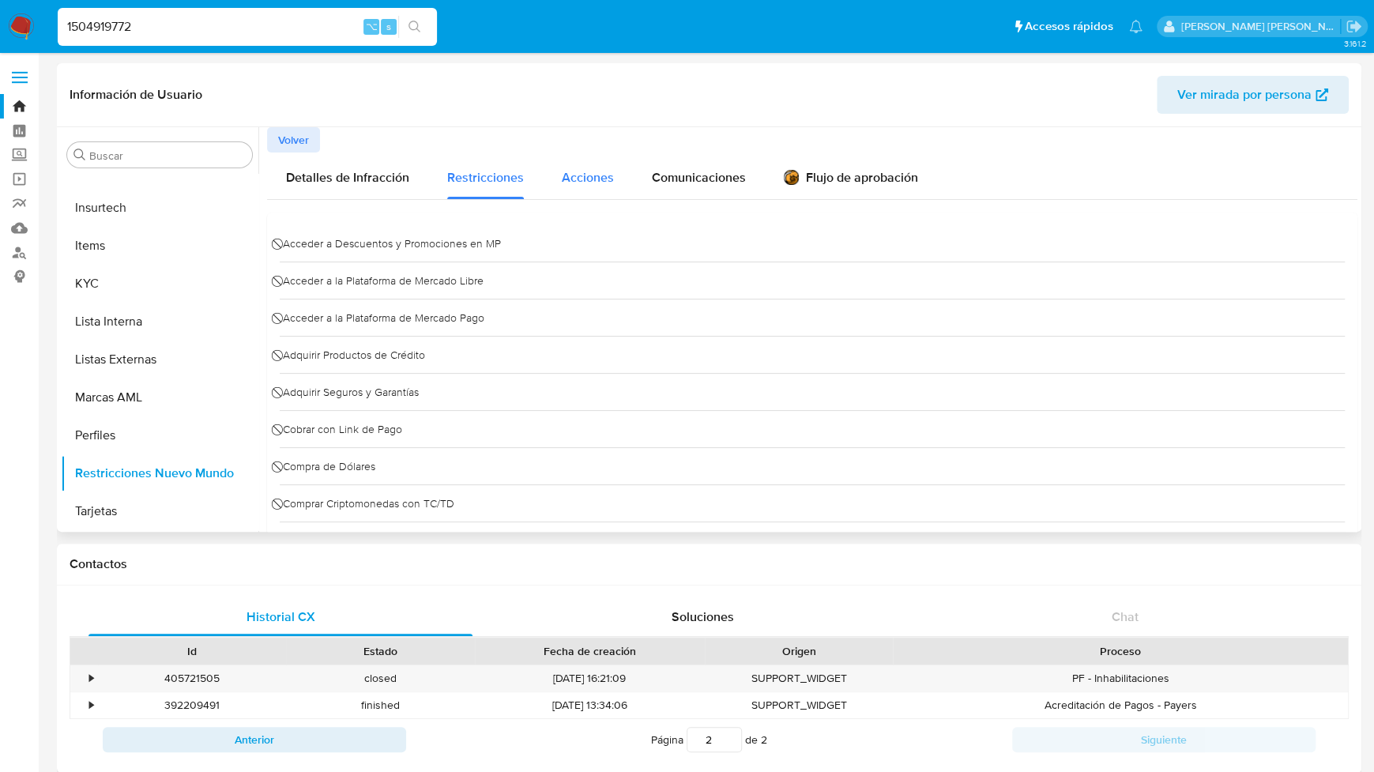
click at [588, 167] on div "Acciones" at bounding box center [588, 176] width 52 height 47
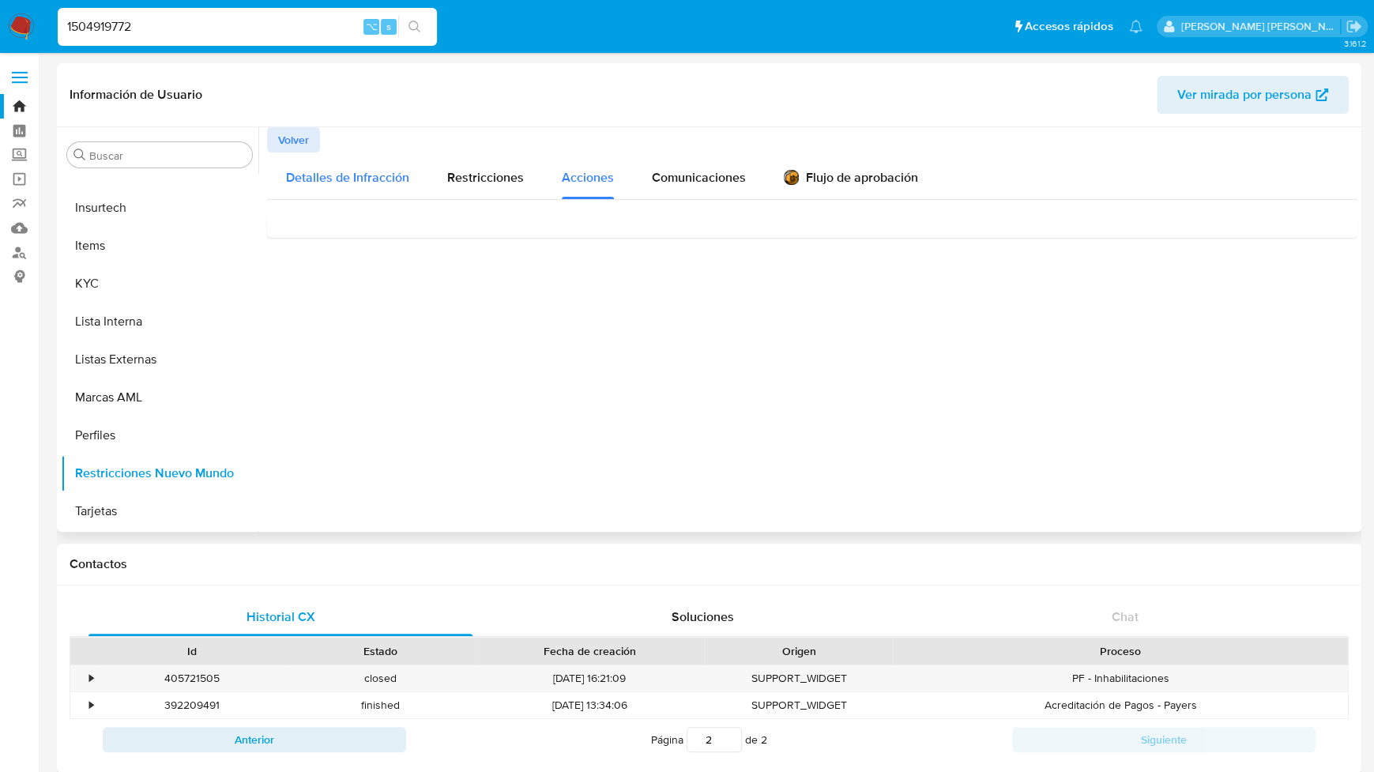
click at [352, 189] on div "Detalles de Infracción" at bounding box center [347, 176] width 123 height 47
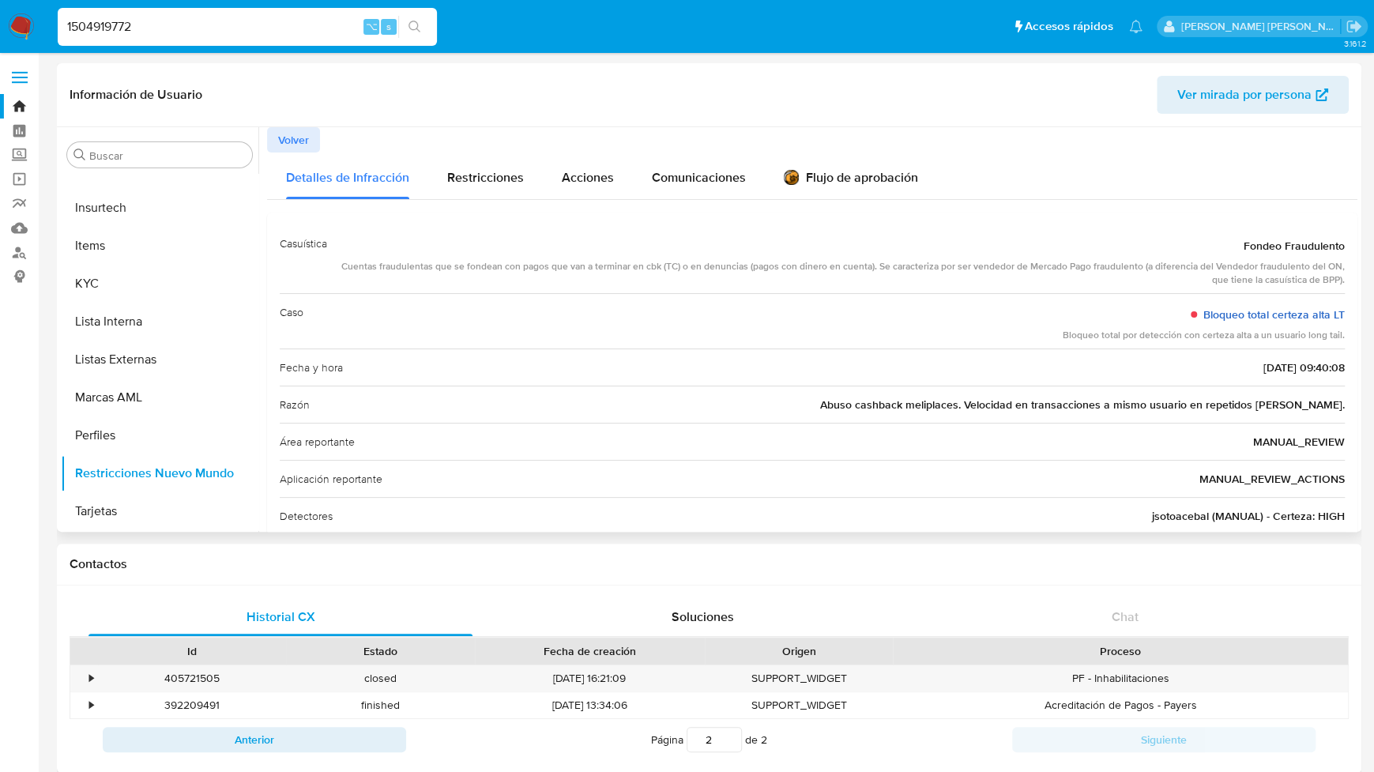
click at [1222, 313] on link "Bloqueo total certeza alta LT" at bounding box center [1273, 315] width 141 height 16
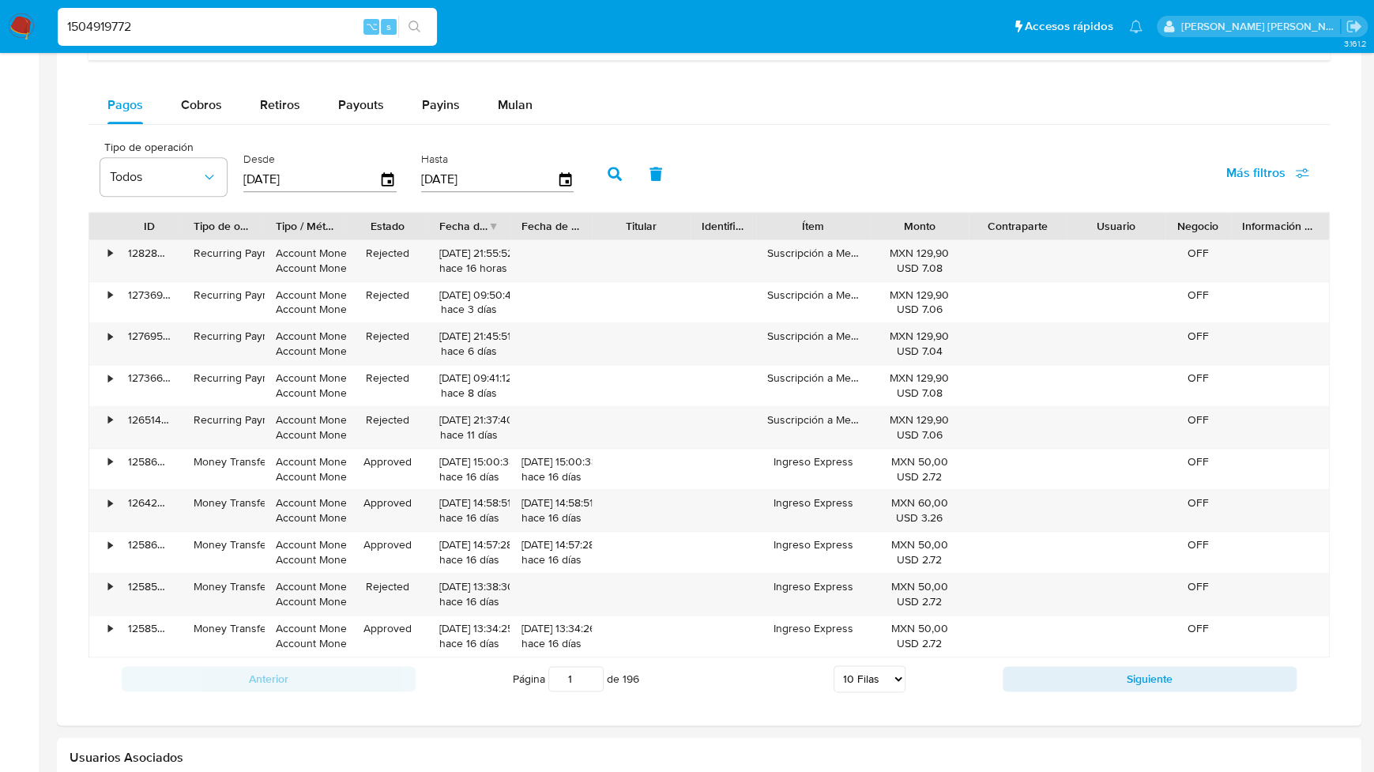
scroll to position [955, 0]
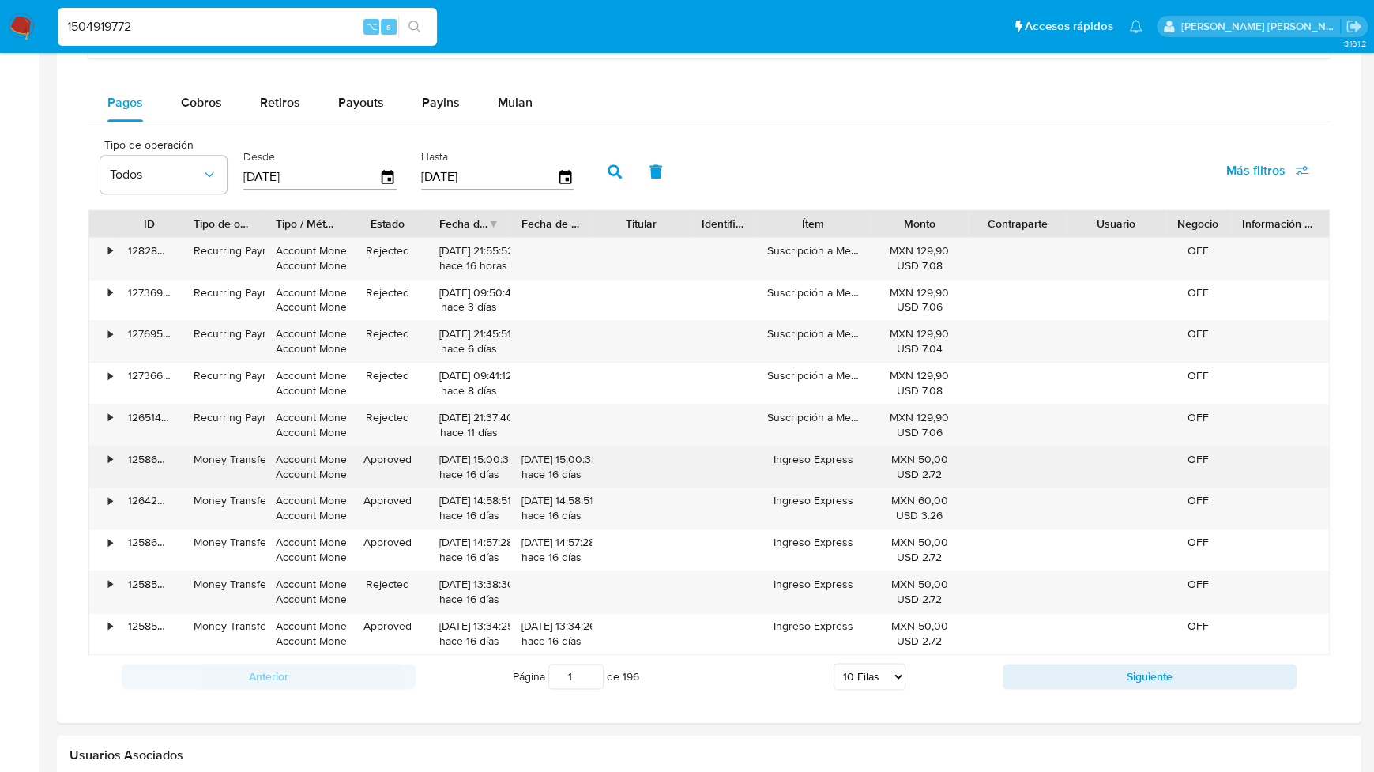
click at [110, 456] on div "•" at bounding box center [110, 459] width 4 height 15
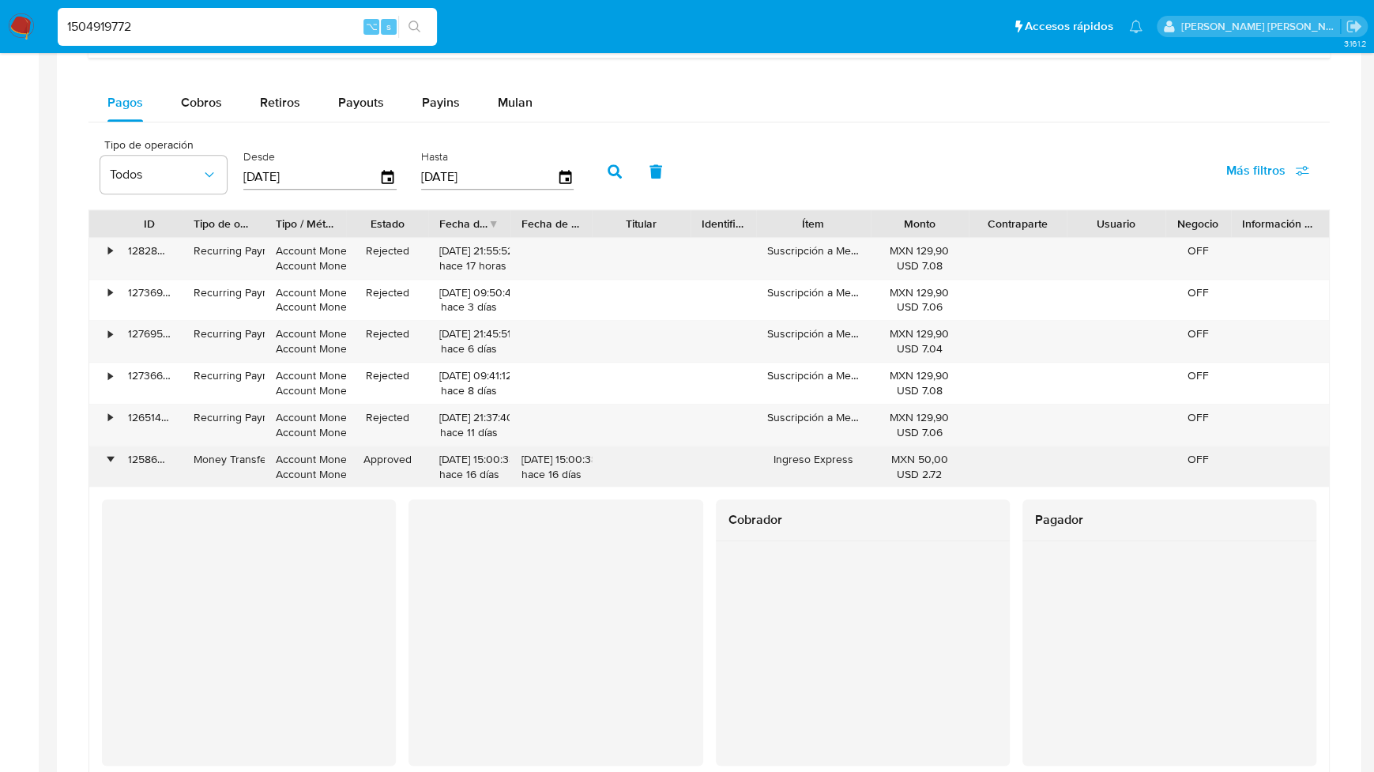
click at [108, 454] on div "•" at bounding box center [110, 459] width 4 height 15
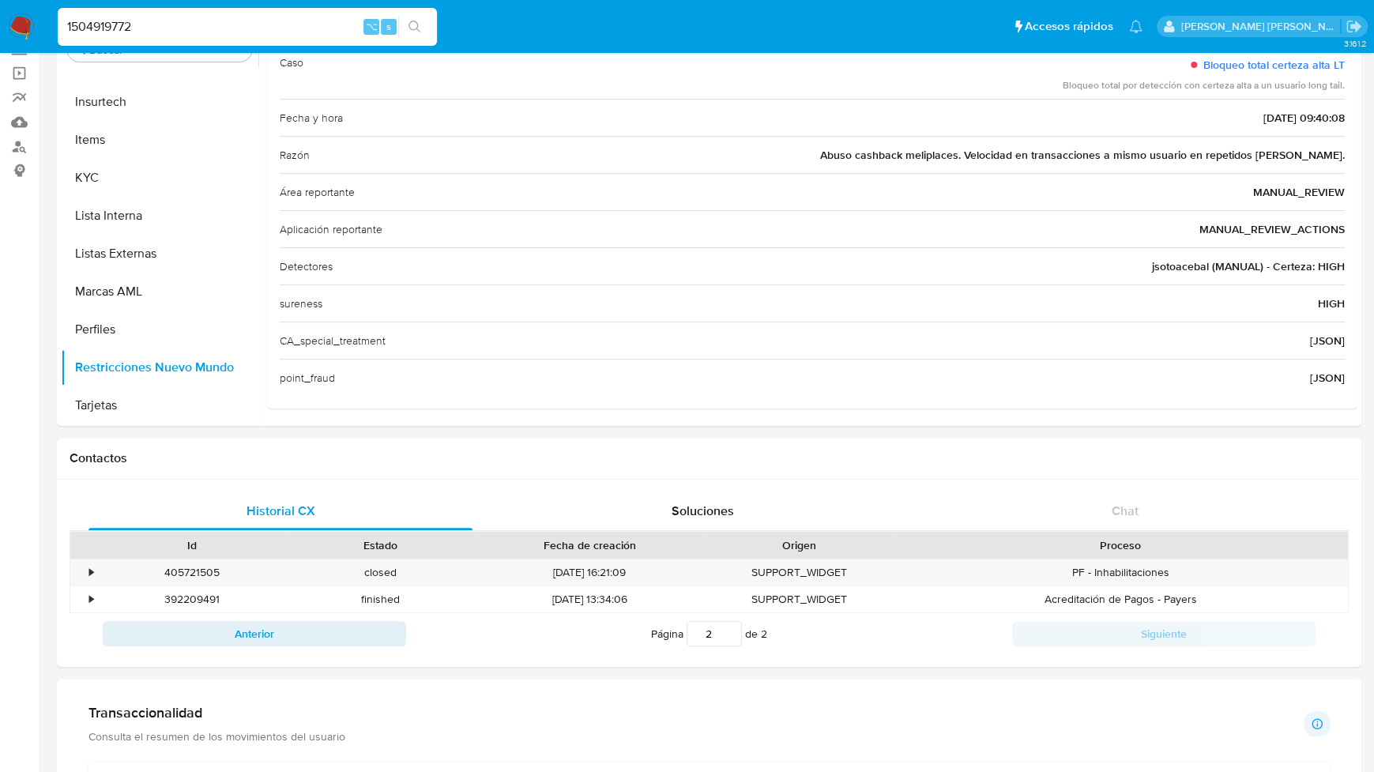
scroll to position [0, 0]
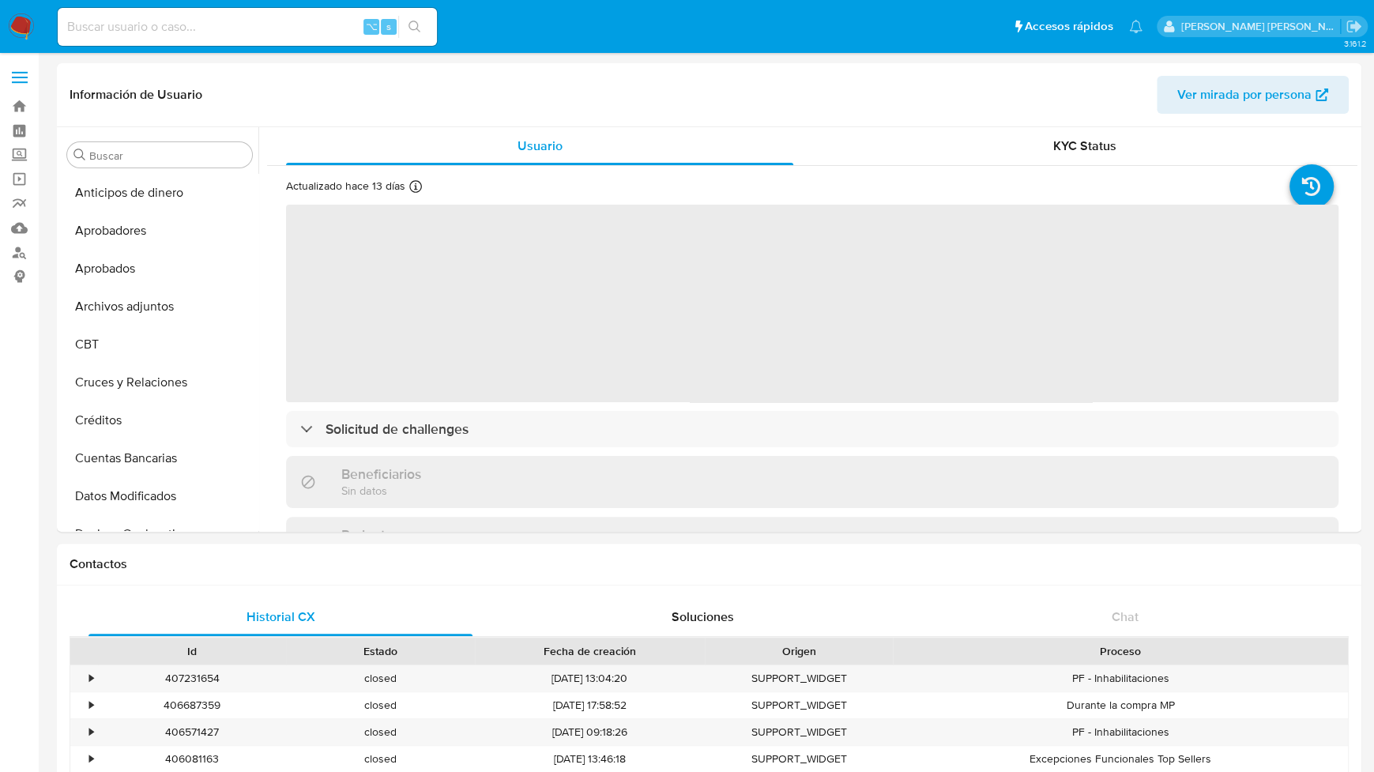
select select "10"
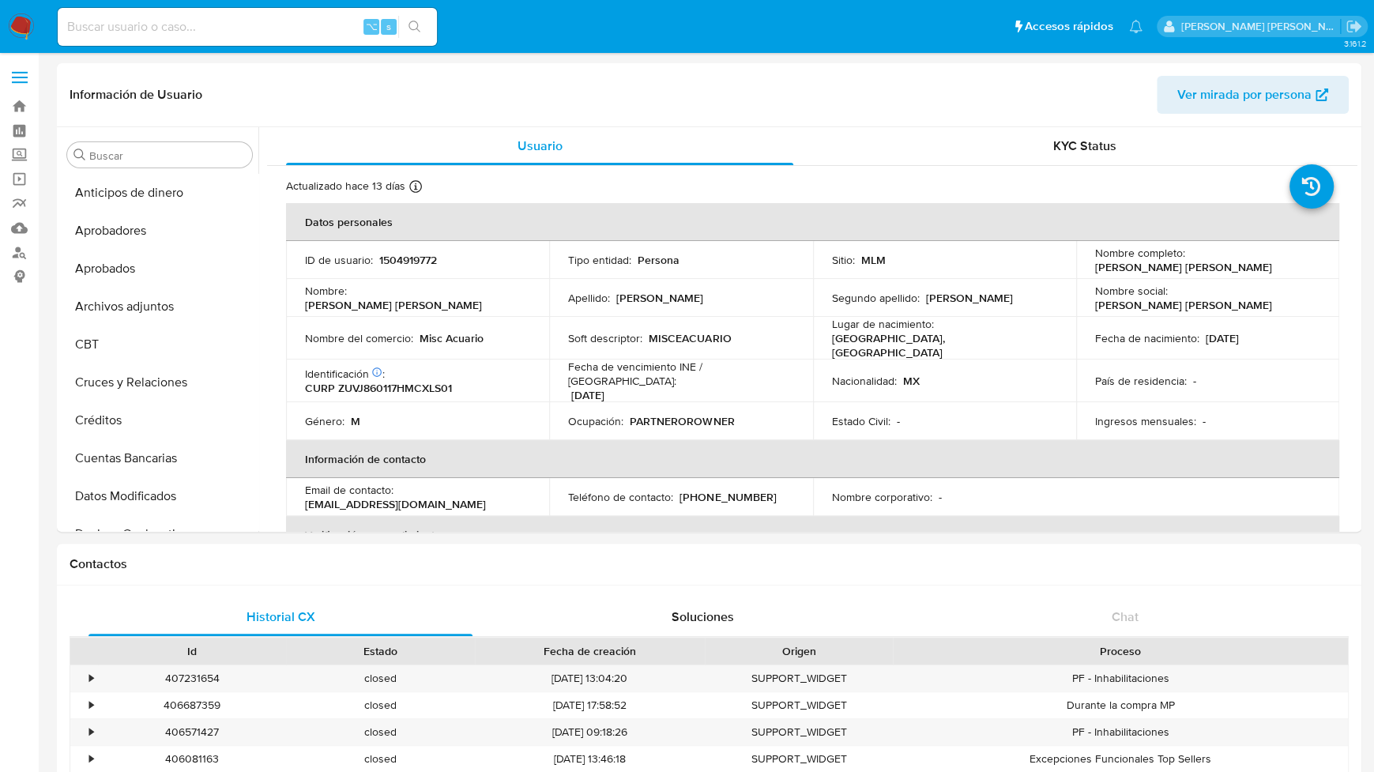
scroll to position [744, 0]
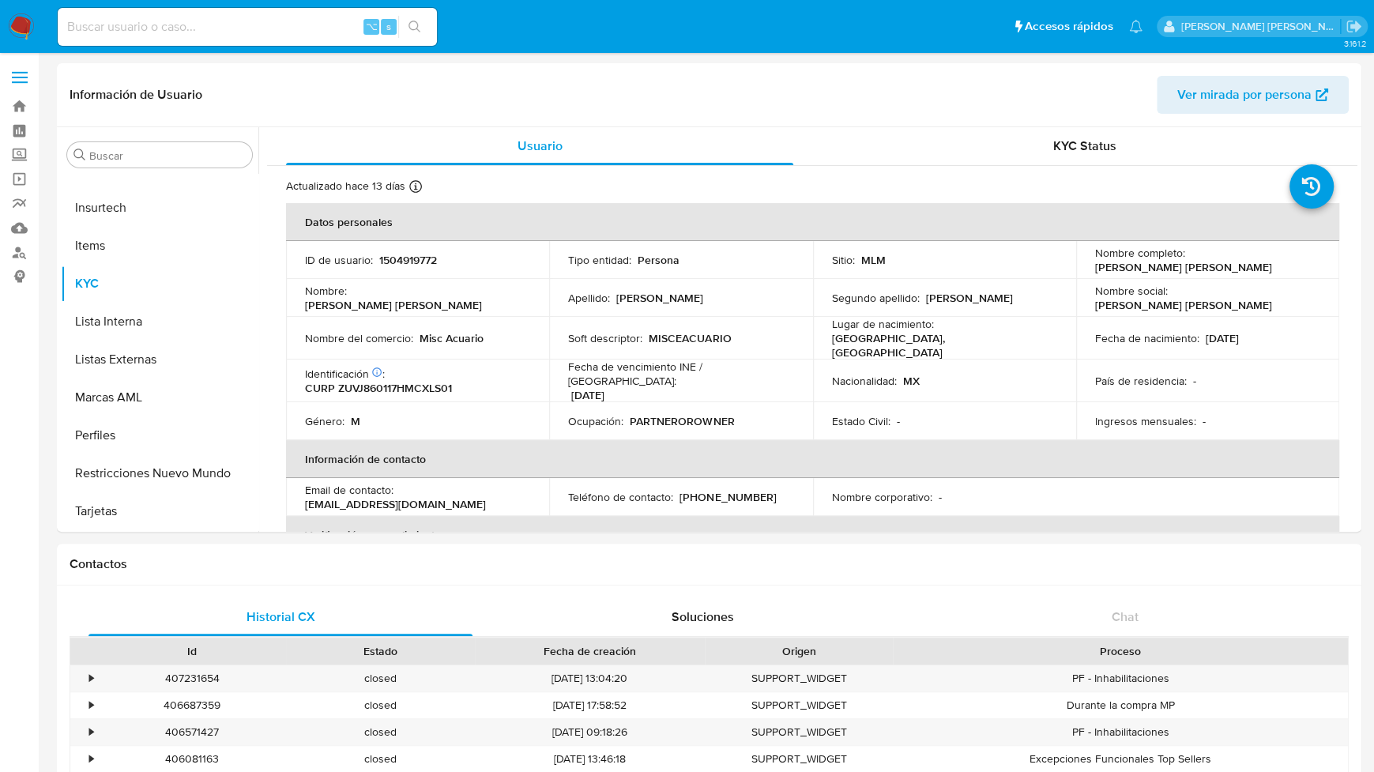
click at [123, 20] on input at bounding box center [247, 27] width 379 height 21
paste input "2272179963"
type input "2272179963"
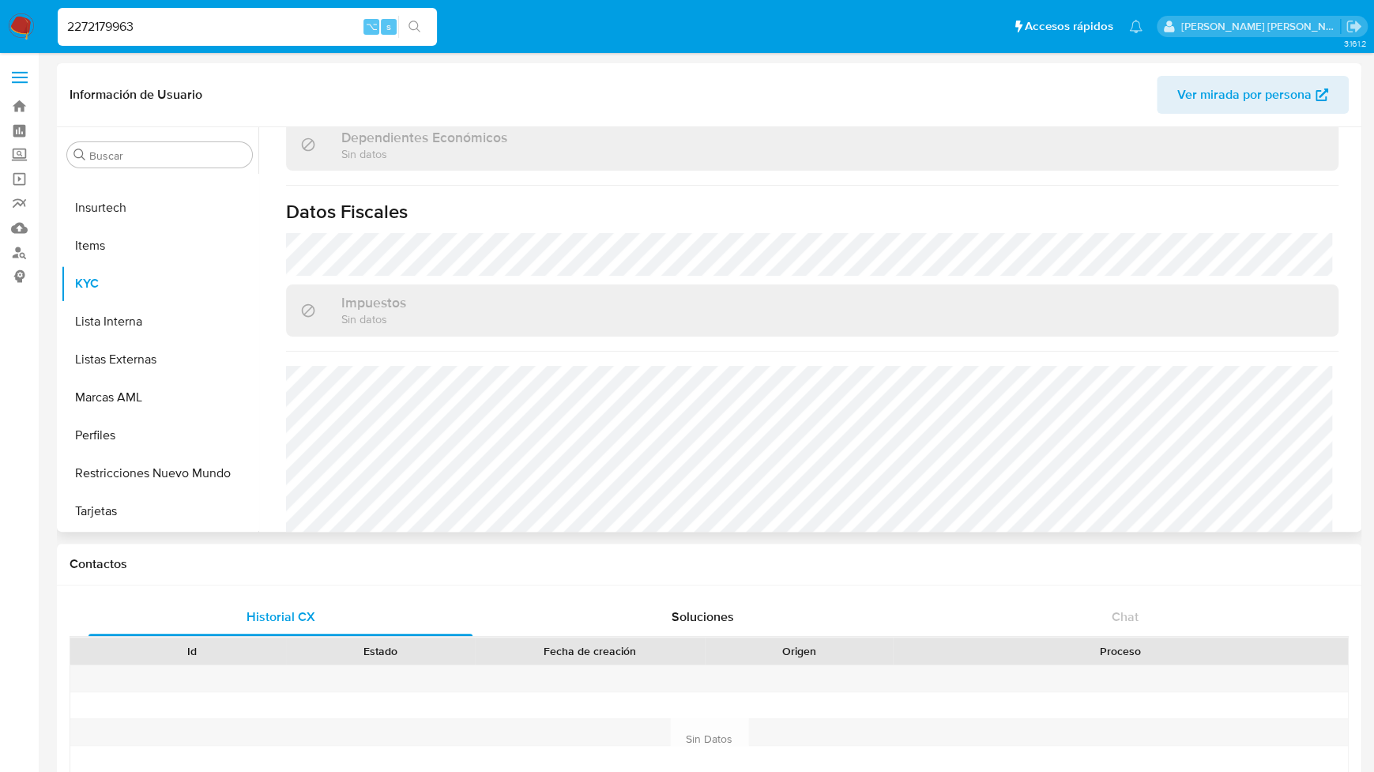
scroll to position [620, 0]
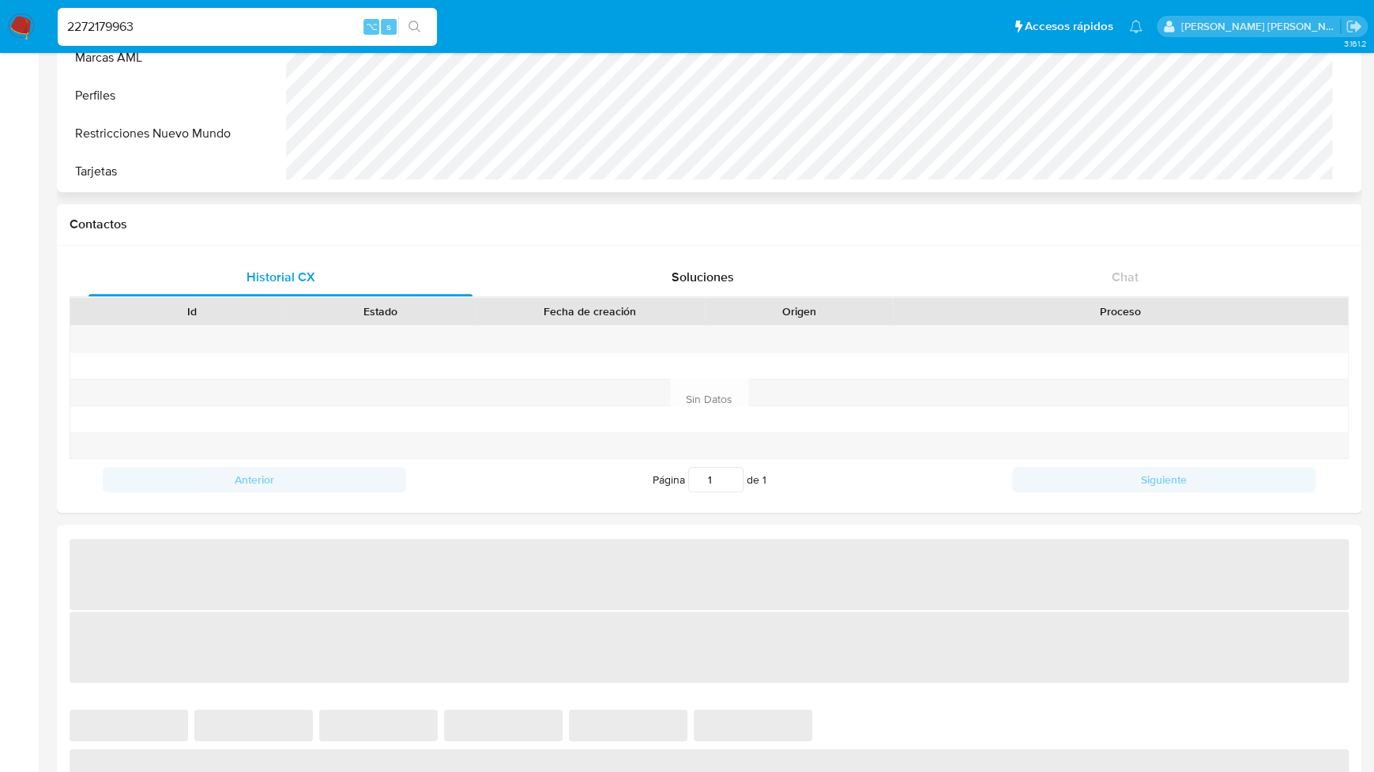
select select "10"
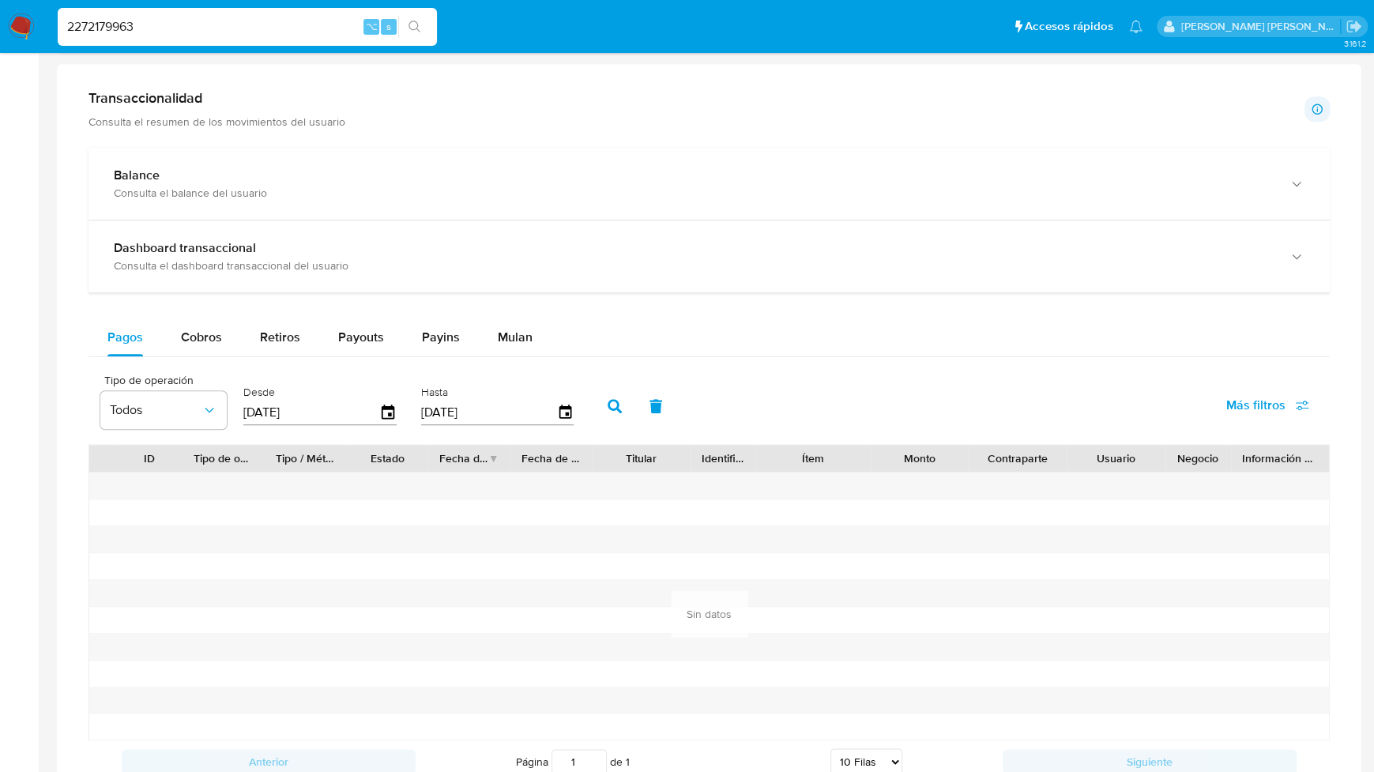
scroll to position [815, 0]
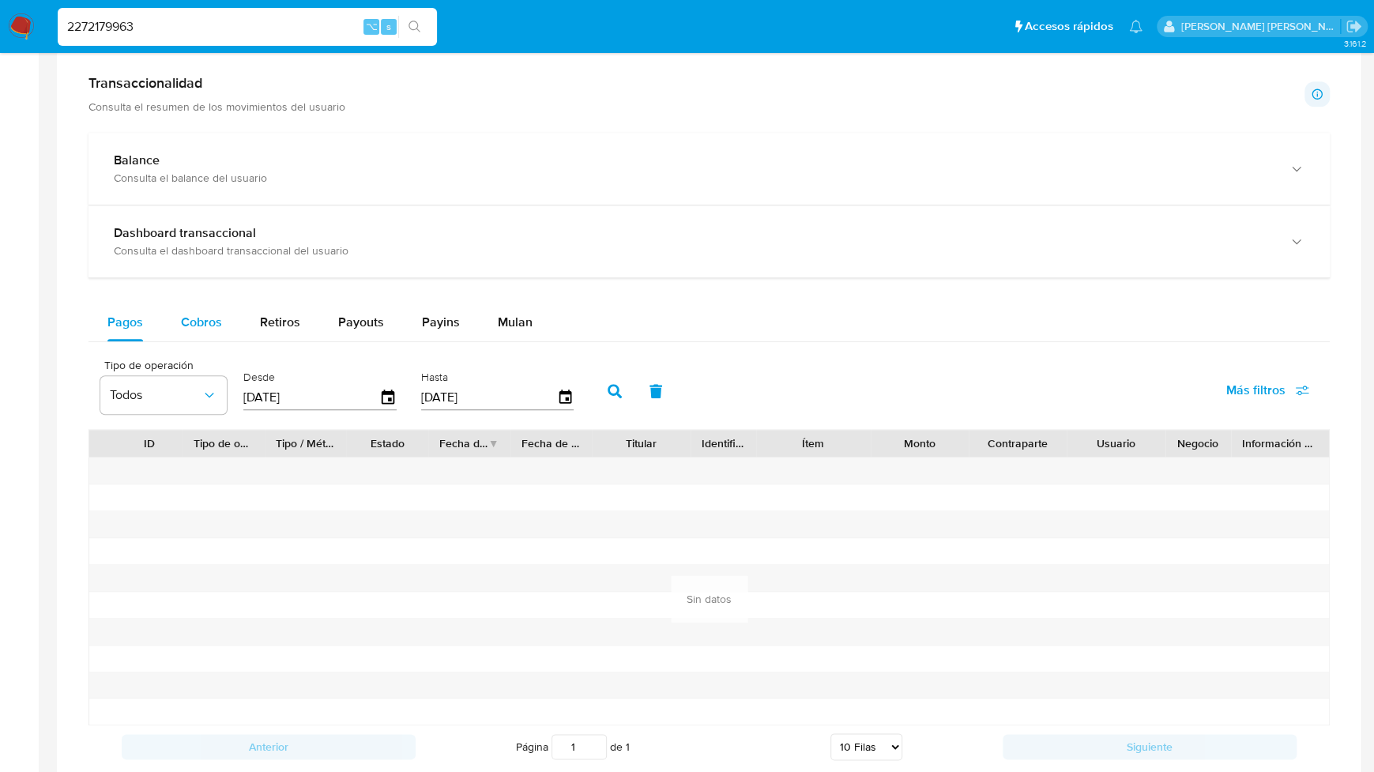
click at [209, 316] on span "Cobros" at bounding box center [201, 322] width 41 height 18
select select "10"
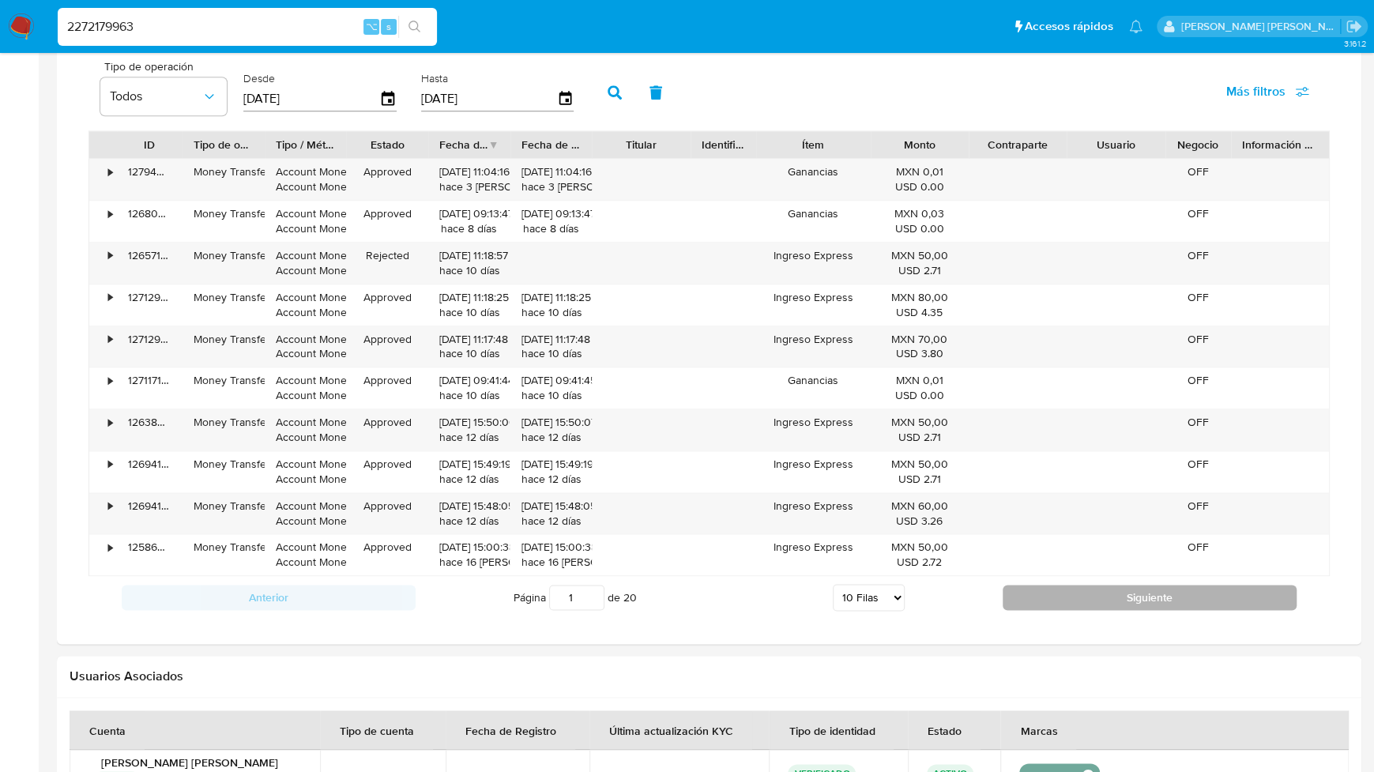
scroll to position [1076, 0]
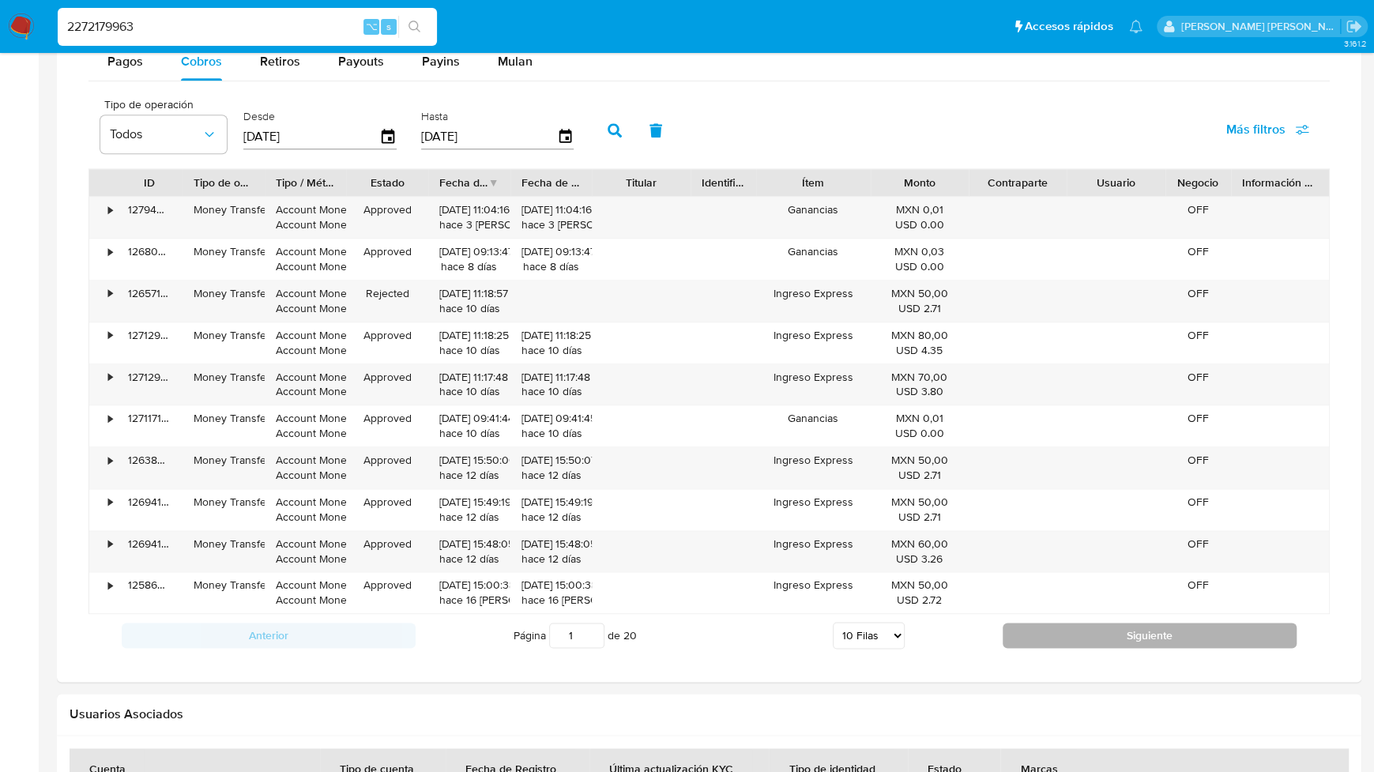
click at [1087, 635] on button "Siguiente" at bounding box center [1150, 635] width 294 height 25
type input "2"
